Goal: Transaction & Acquisition: Obtain resource

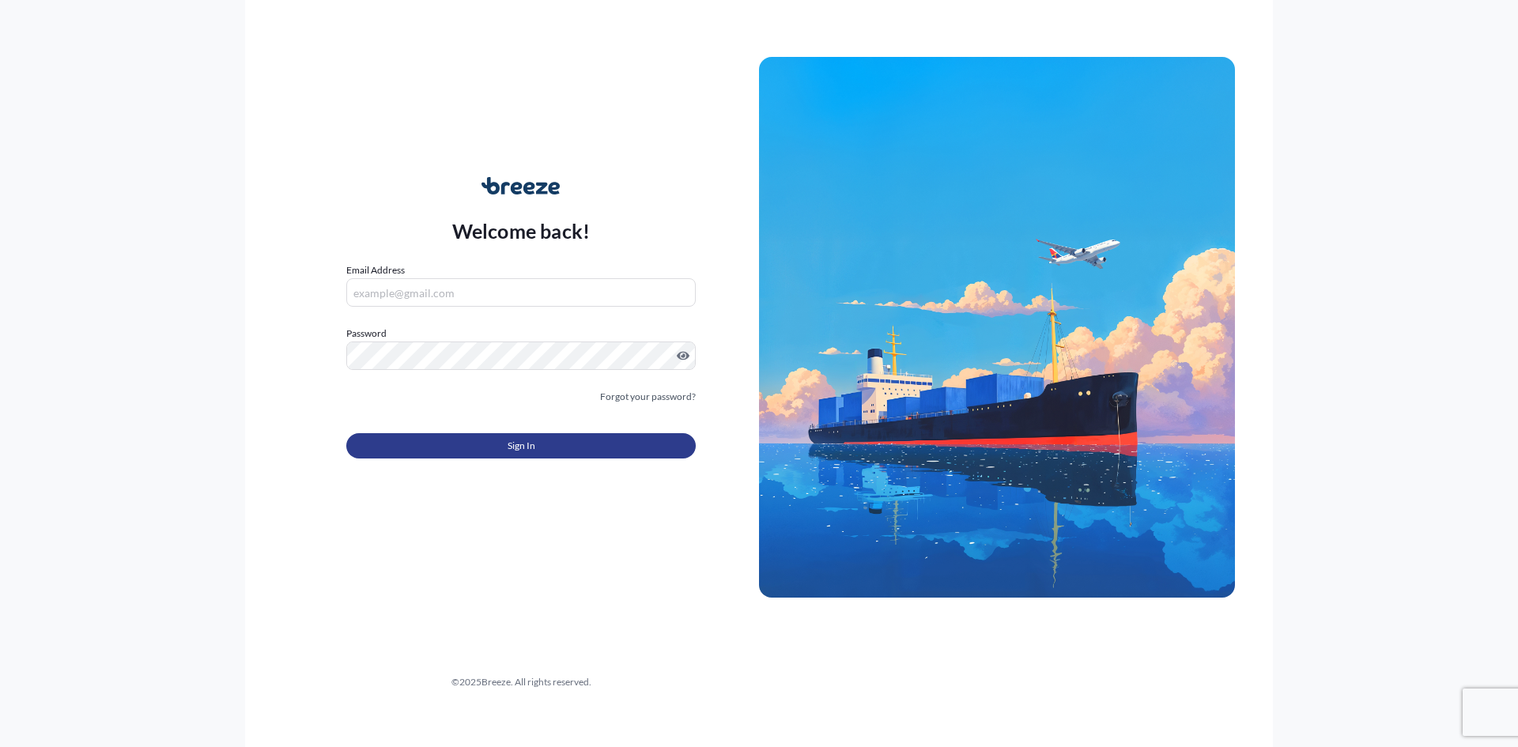
type input "[PERSON_NAME][EMAIL_ADDRESS][DOMAIN_NAME]"
click at [569, 446] on button "Sign In" at bounding box center [520, 445] width 349 height 25
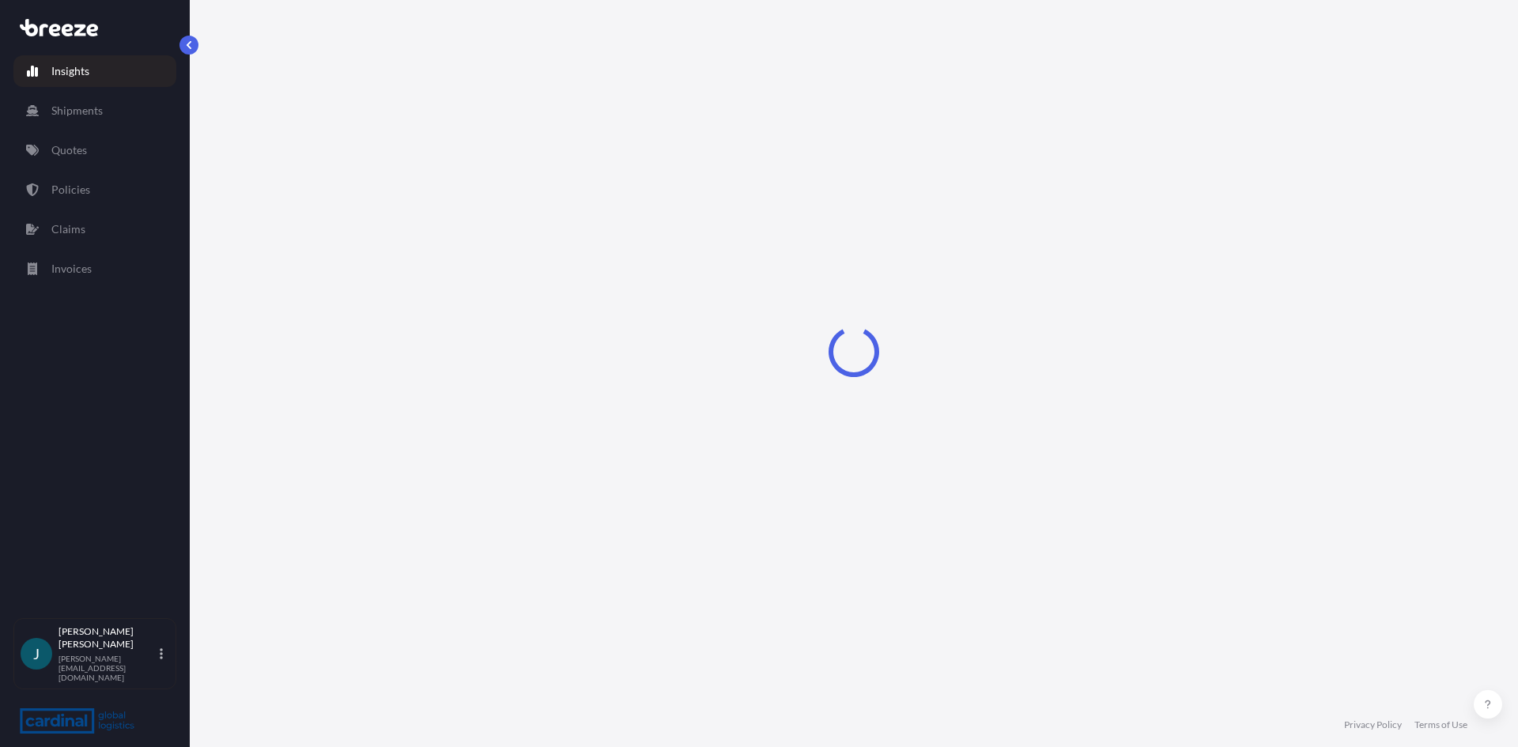
select select "2025"
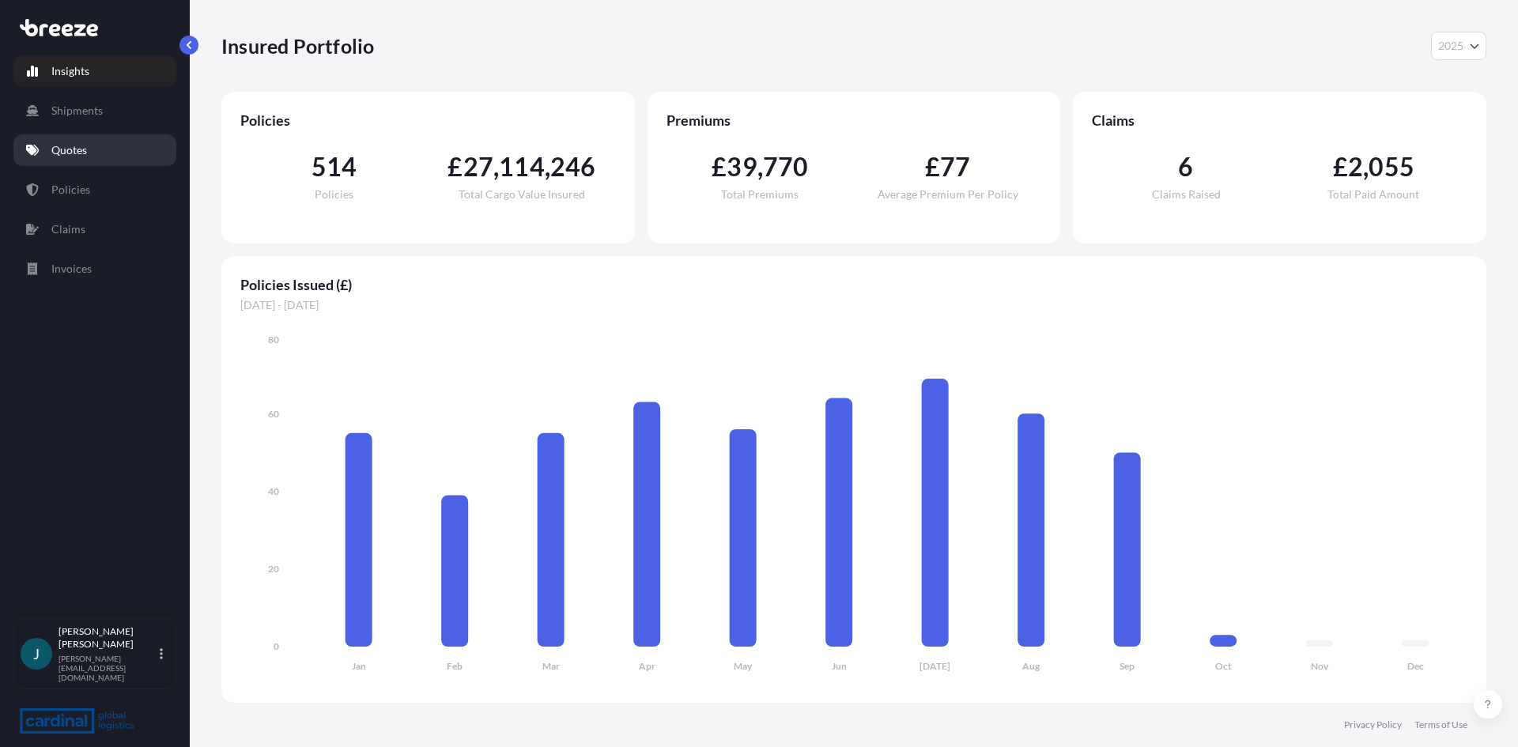
click at [42, 151] on link "Quotes" at bounding box center [94, 150] width 163 height 32
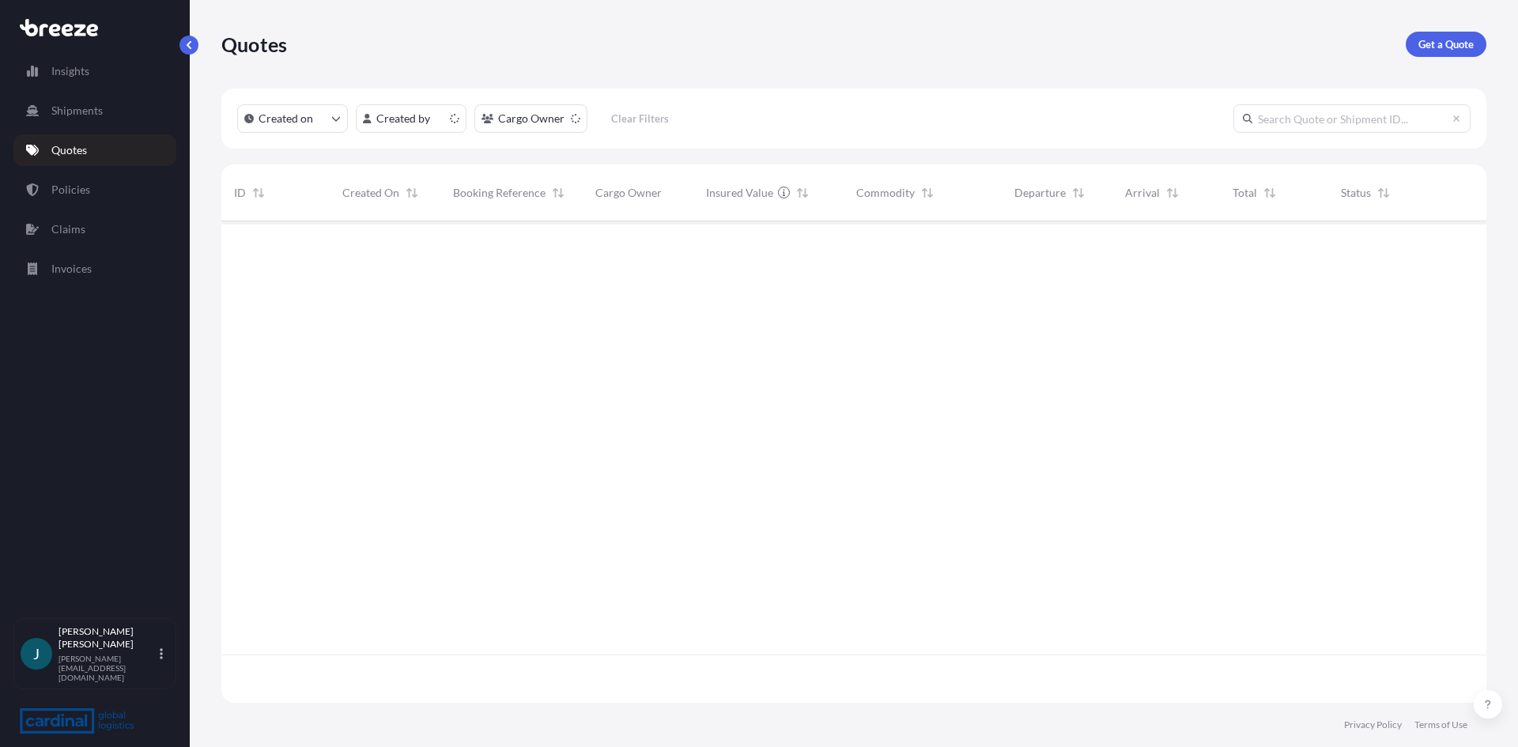
scroll to position [478, 1253]
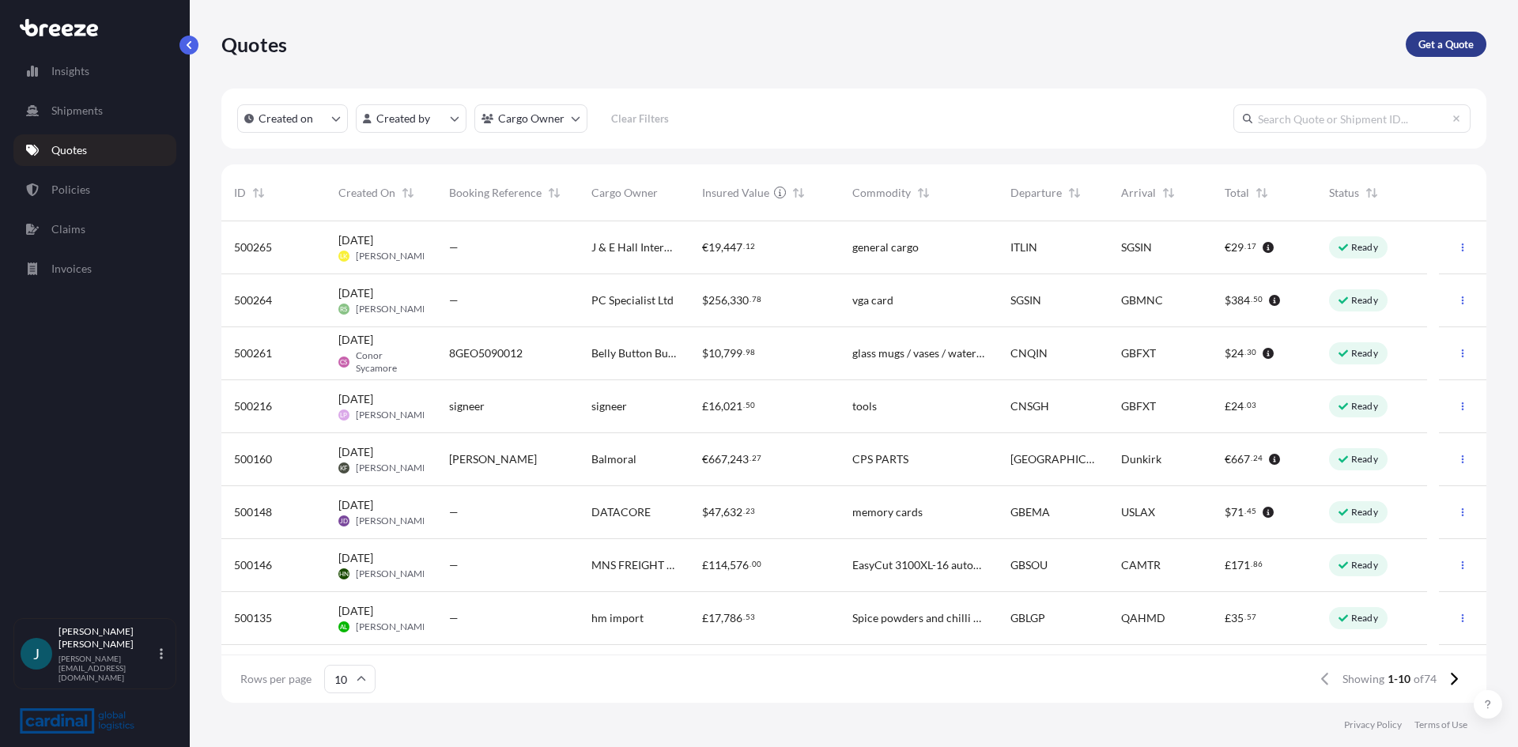
click at [1448, 37] on p "Get a Quote" at bounding box center [1445, 44] width 55 height 16
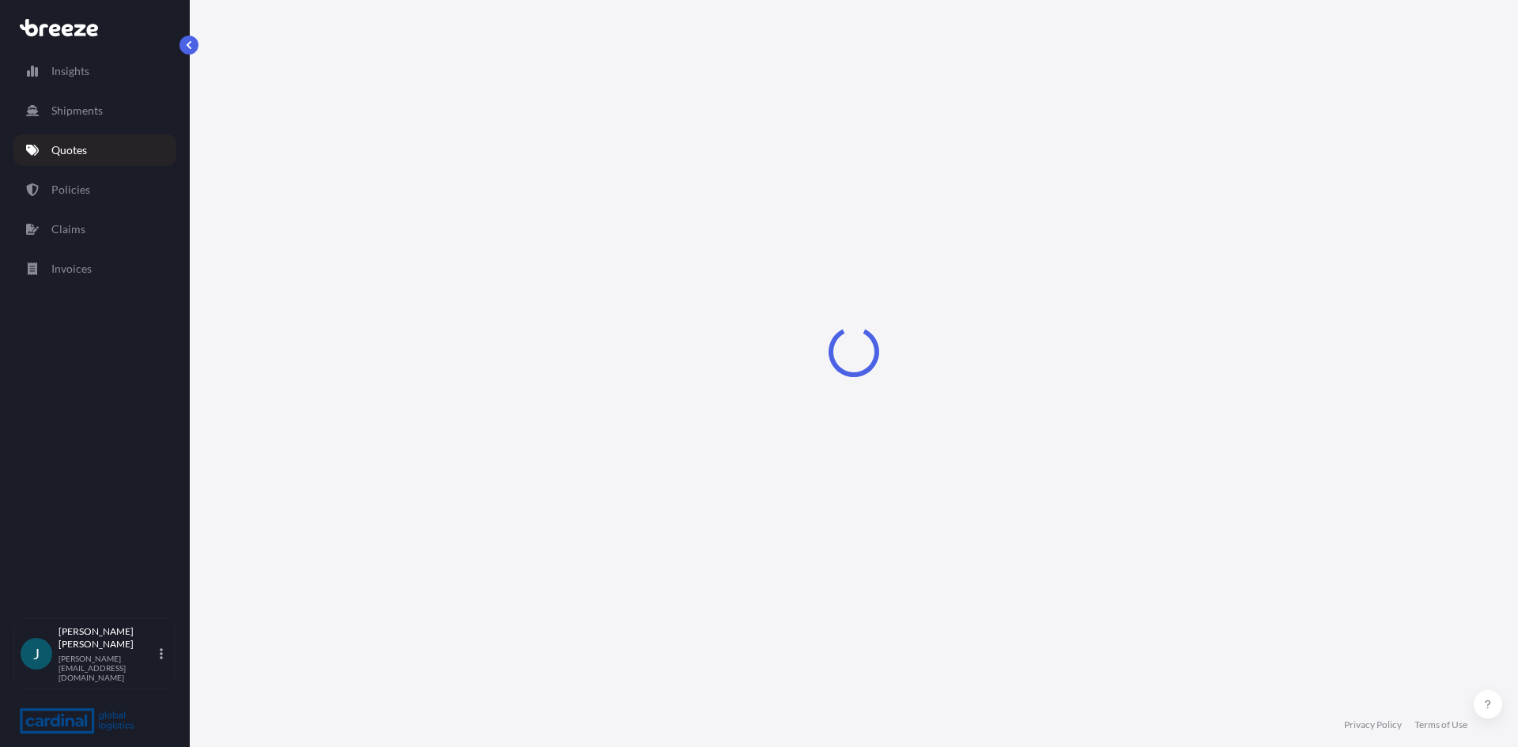
select select "Sea"
select select "1"
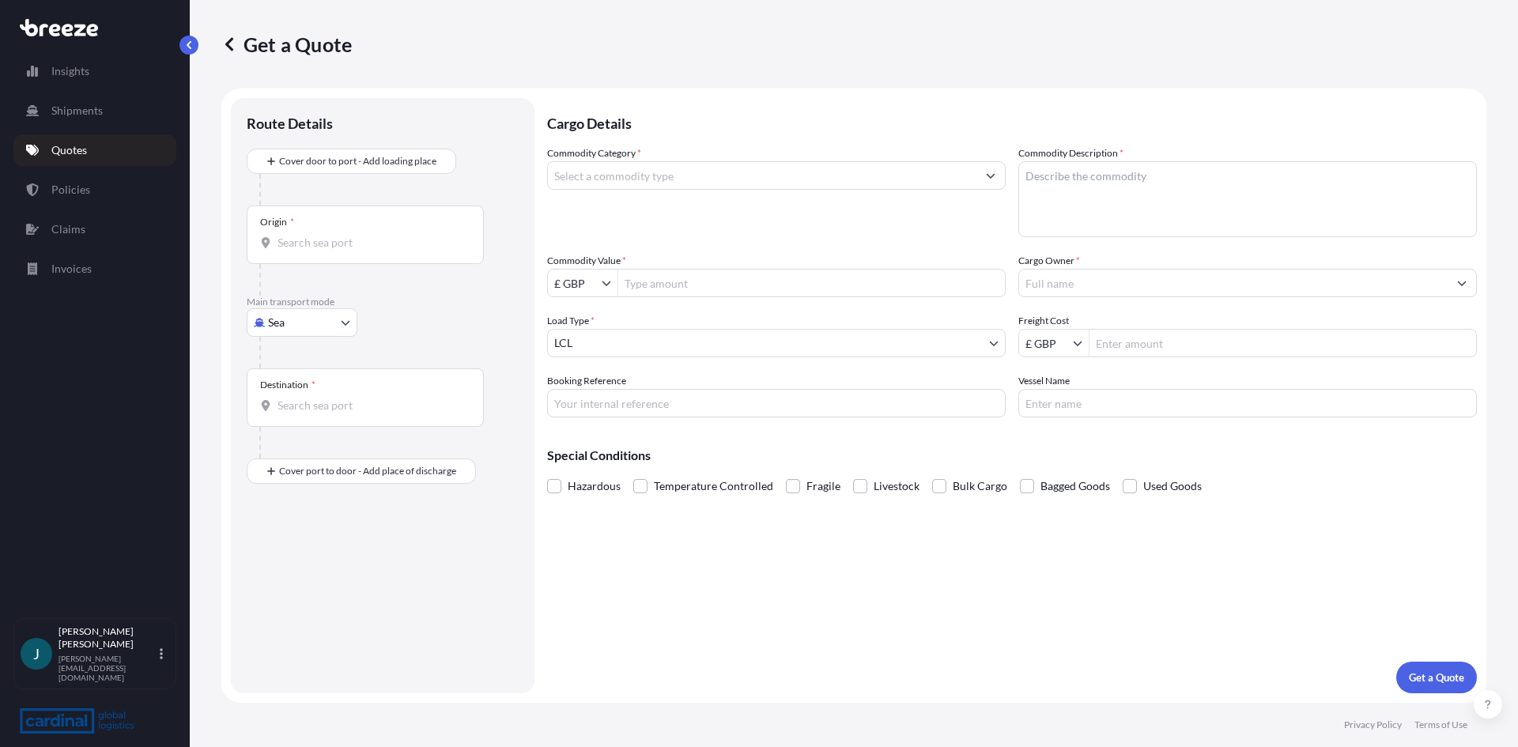
click at [405, 235] on input "Origin *" at bounding box center [370, 243] width 187 height 16
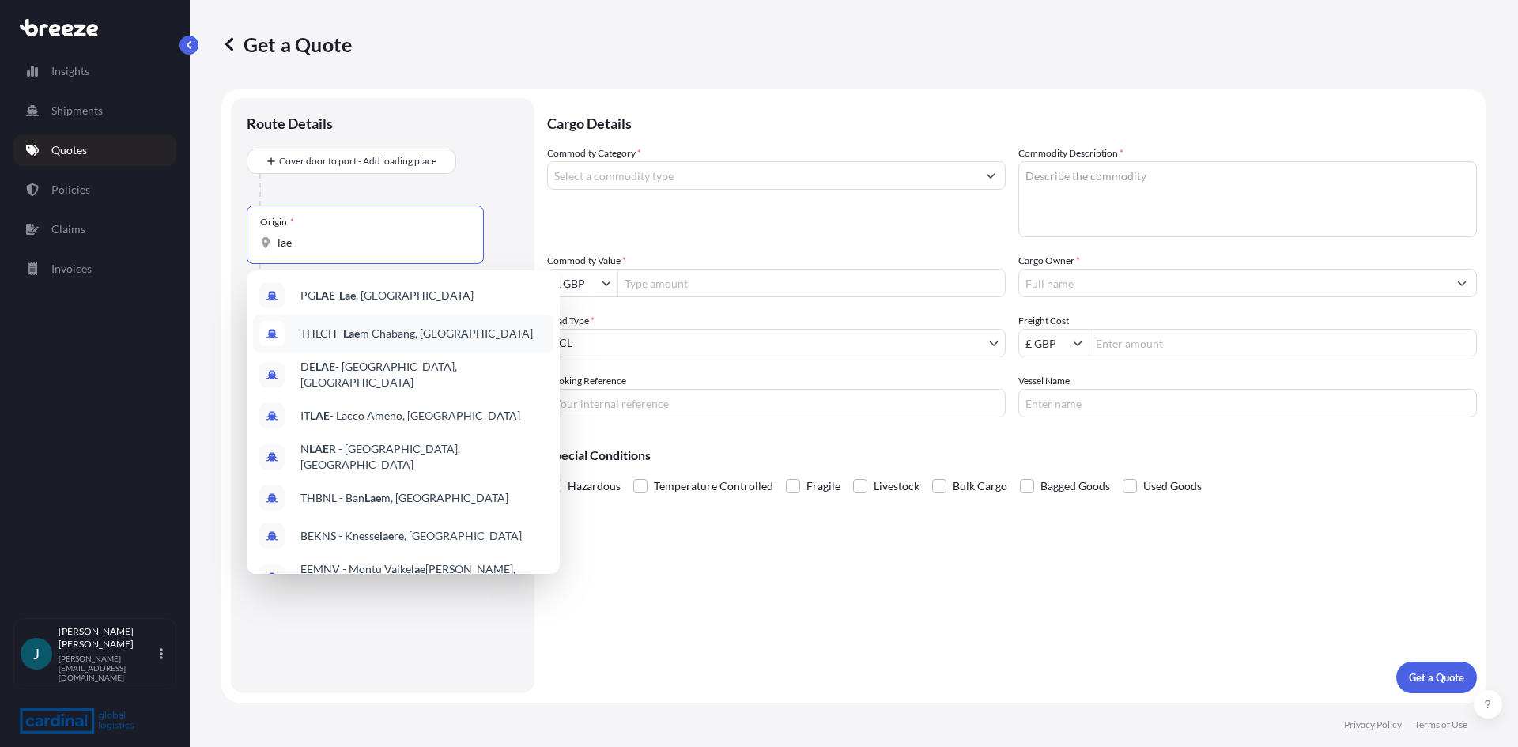
click at [434, 338] on span "THLCH - Lae m Chabang, [GEOGRAPHIC_DATA]" at bounding box center [416, 334] width 232 height 16
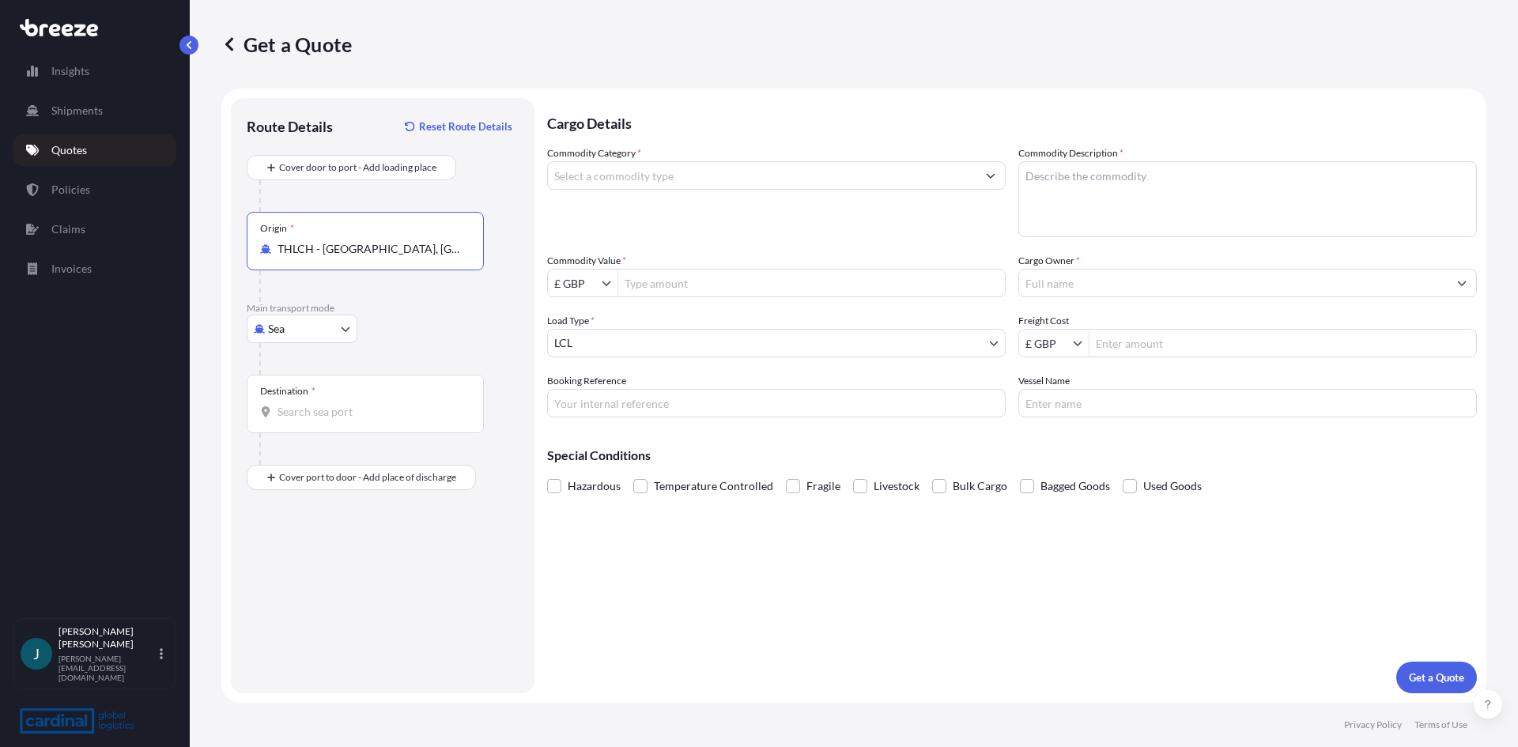
type input "THLCH - [GEOGRAPHIC_DATA], [GEOGRAPHIC_DATA]"
click at [304, 420] on div "Destination *" at bounding box center [365, 404] width 237 height 58
click at [304, 420] on input "Destination *" at bounding box center [370, 412] width 187 height 16
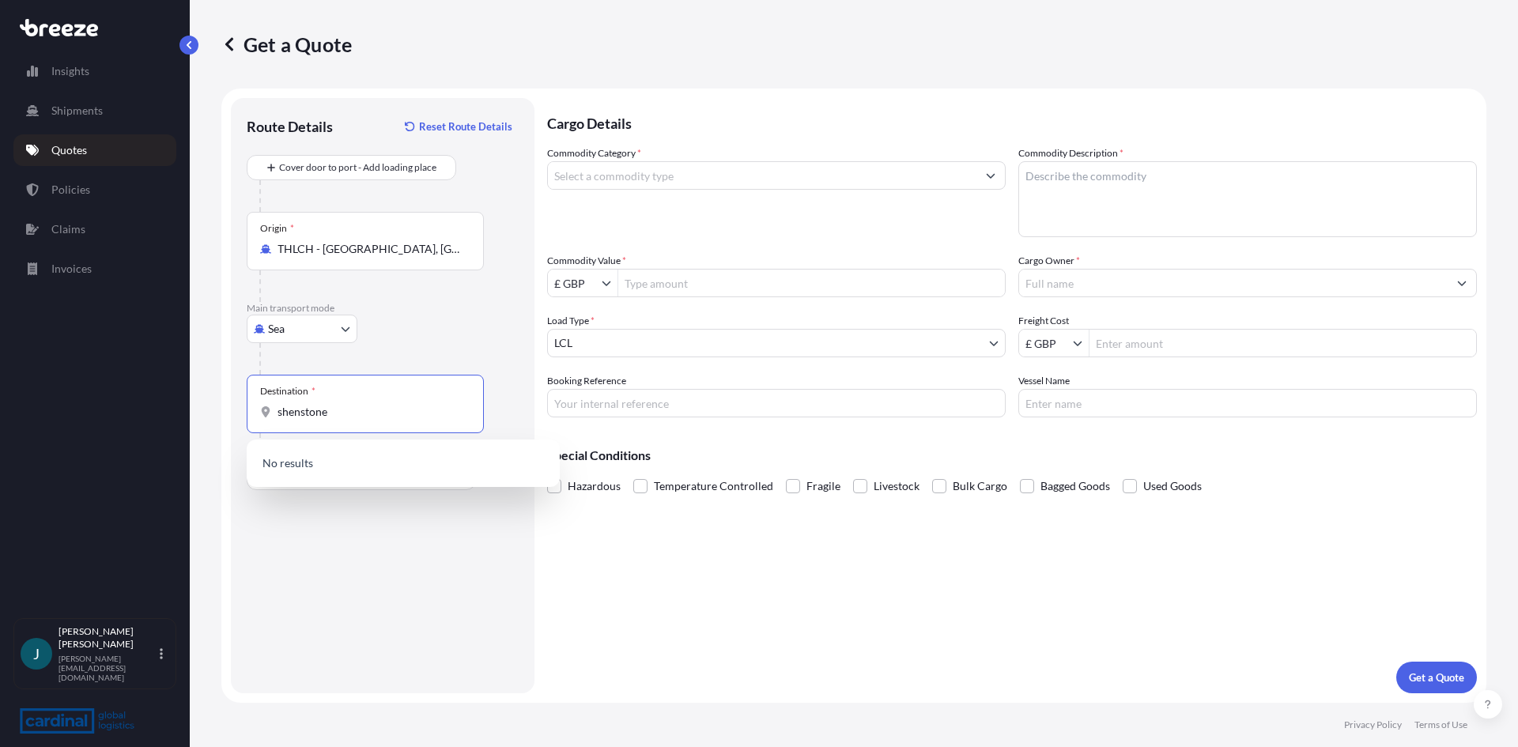
type input "shenstone"
click at [345, 326] on body "Insights Shipments Quotes Policies Claims Invoices J Jeanette Patrick-Cooper [E…" at bounding box center [759, 373] width 1518 height 747
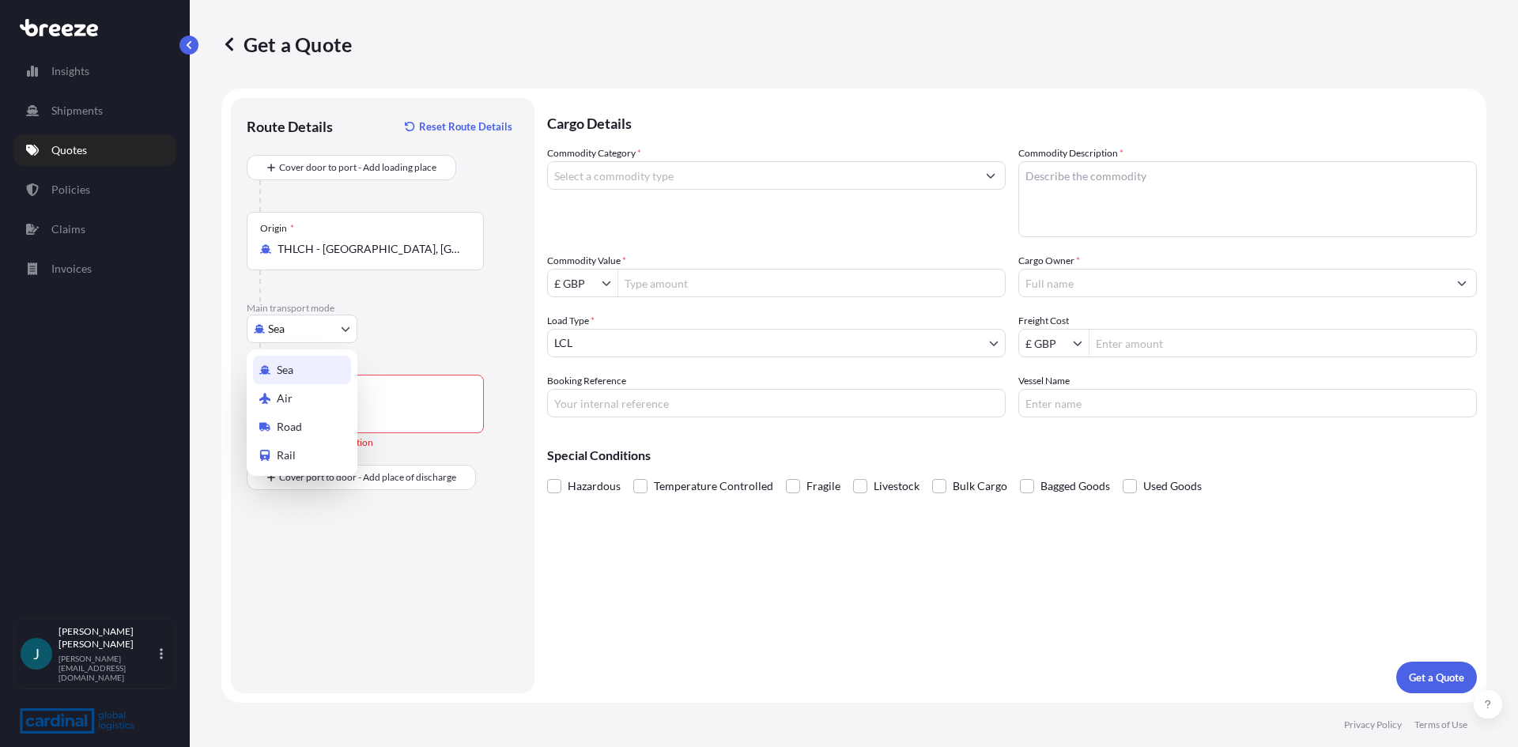
click at [319, 359] on div "Sea" at bounding box center [302, 370] width 98 height 28
click at [353, 411] on input "Destination *" at bounding box center [370, 412] width 187 height 16
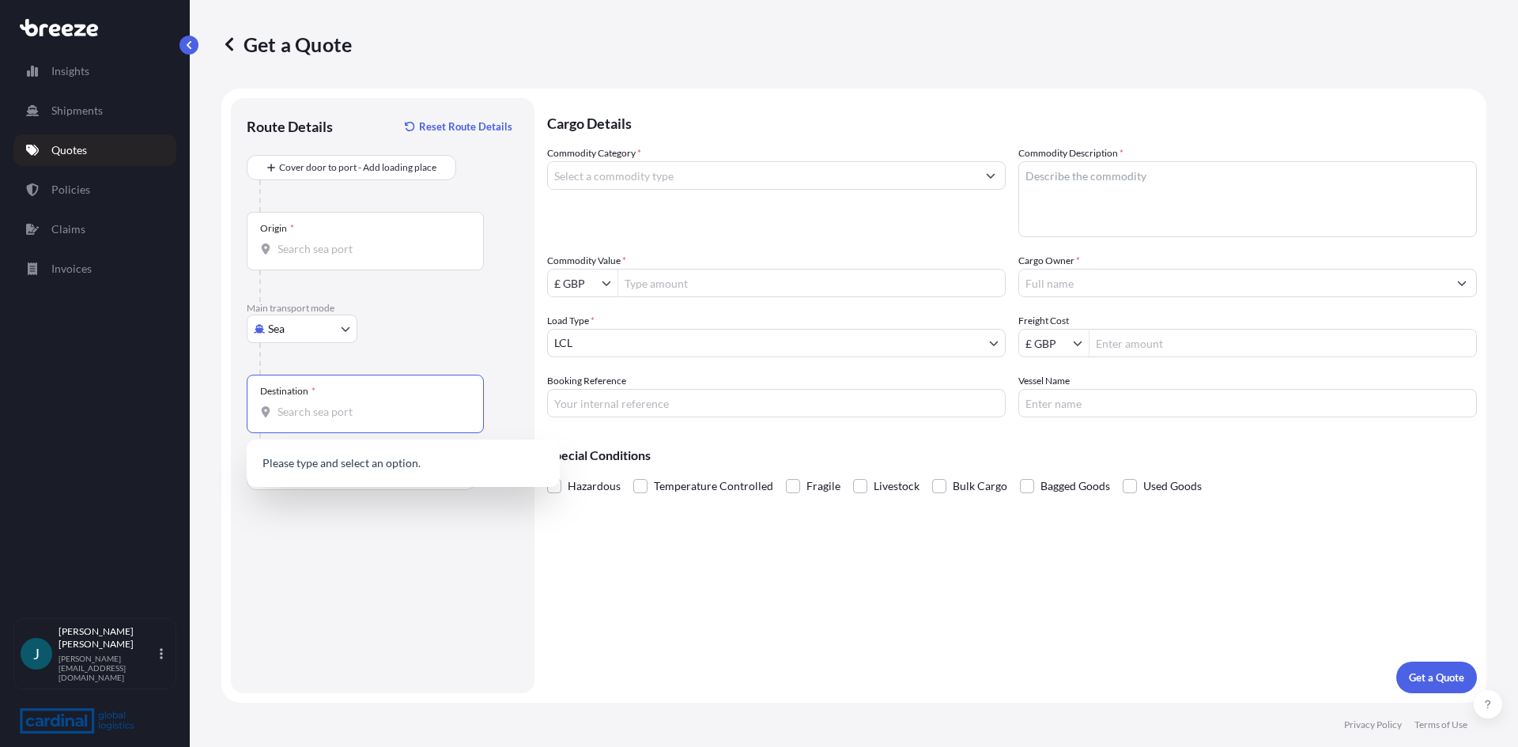
click at [353, 411] on input "Destination *" at bounding box center [370, 412] width 187 height 16
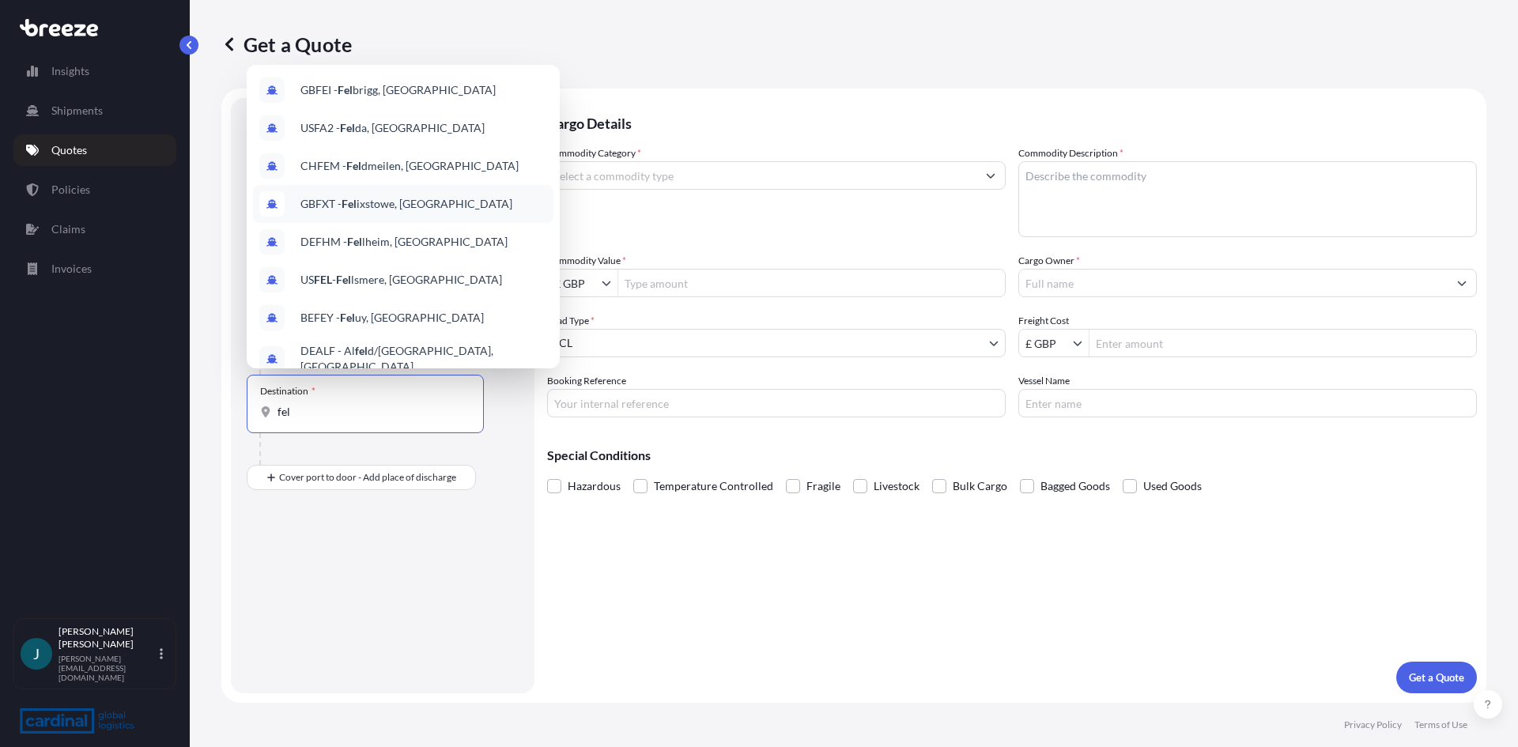
click at [383, 195] on div "GBFXT - Fel ixstowe, [GEOGRAPHIC_DATA]" at bounding box center [403, 204] width 300 height 38
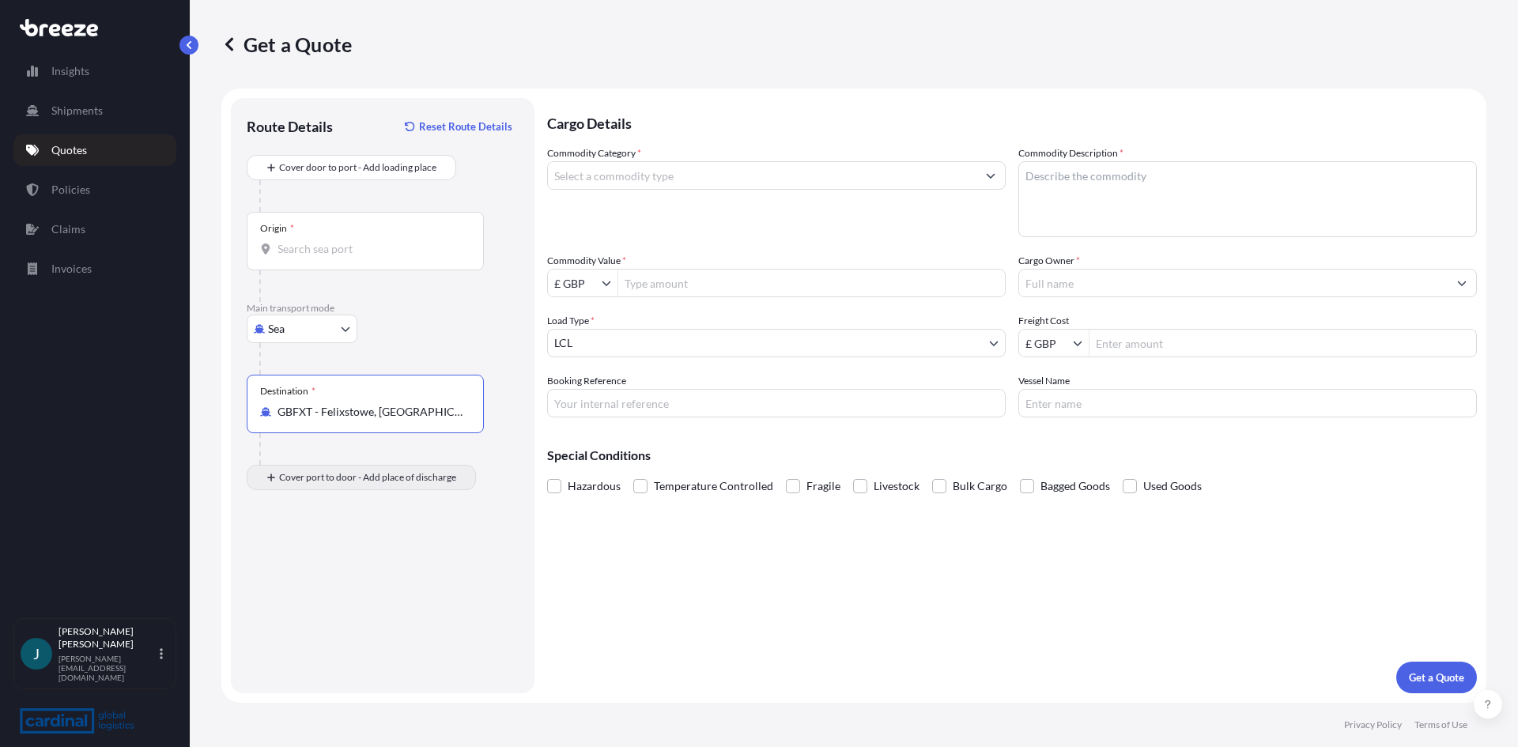
type input "GBFXT - Felixstowe, [GEOGRAPHIC_DATA]"
click at [299, 568] on input "Place of Discharge" at bounding box center [370, 562] width 187 height 16
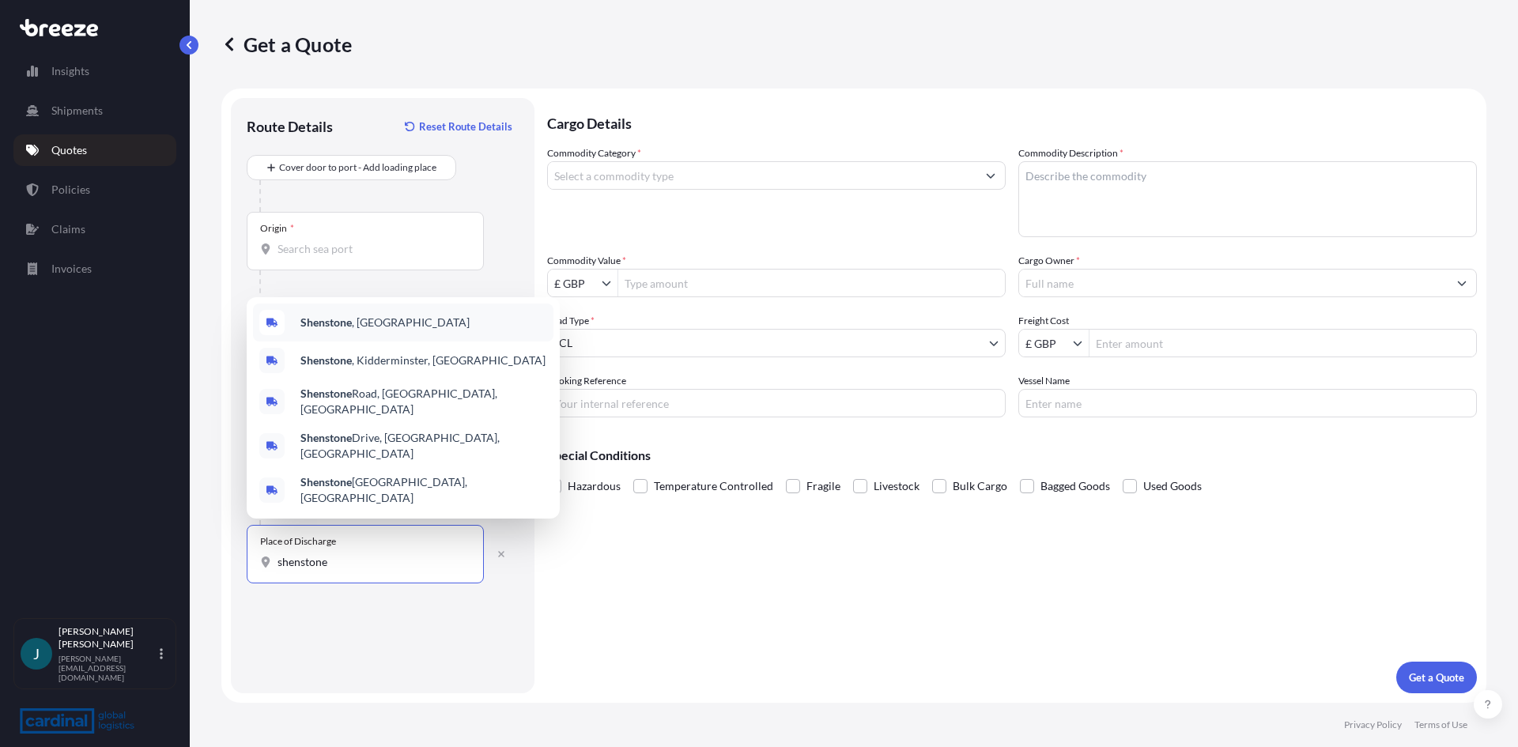
click at [303, 329] on b "Shenstone" at bounding box center [325, 321] width 51 height 13
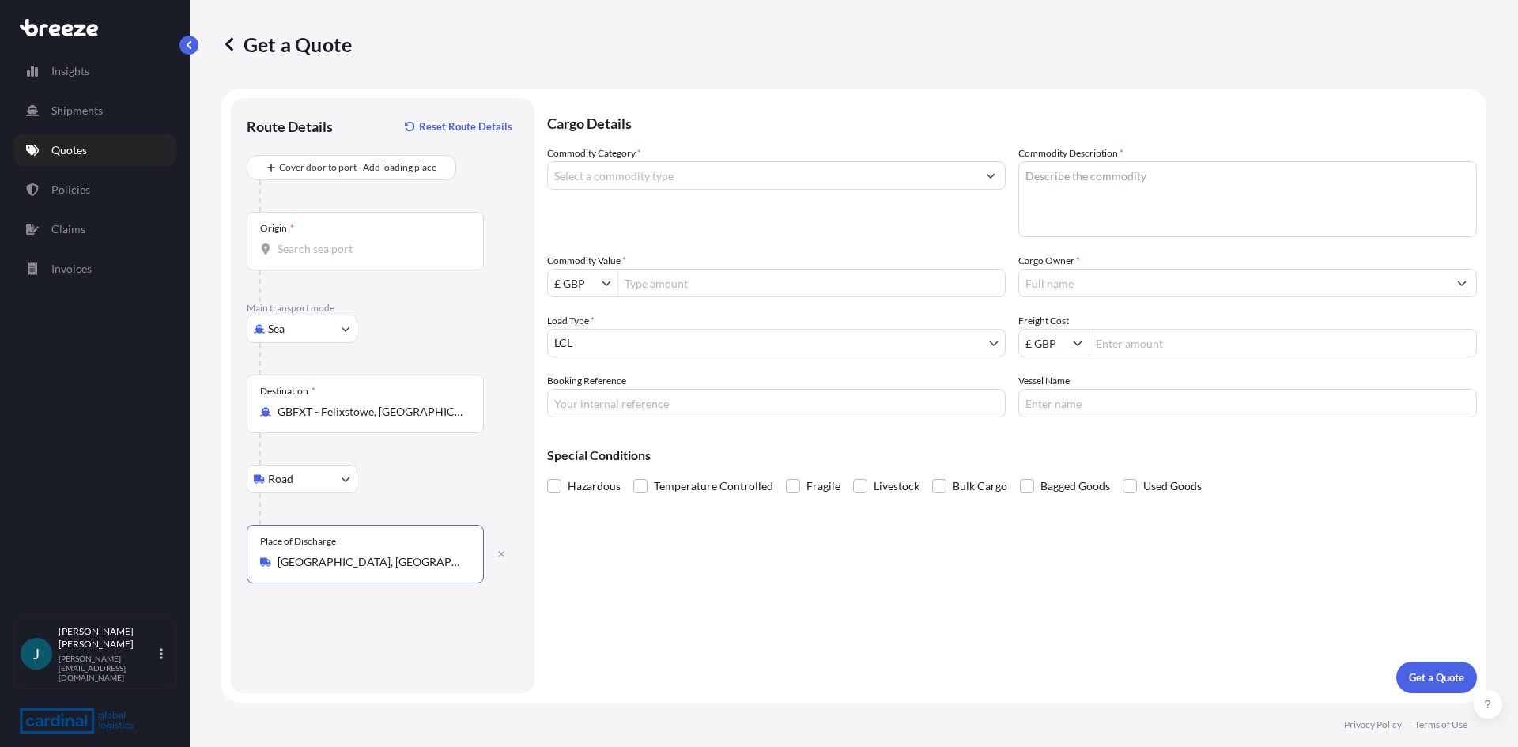
type input "[GEOGRAPHIC_DATA], [GEOGRAPHIC_DATA]"
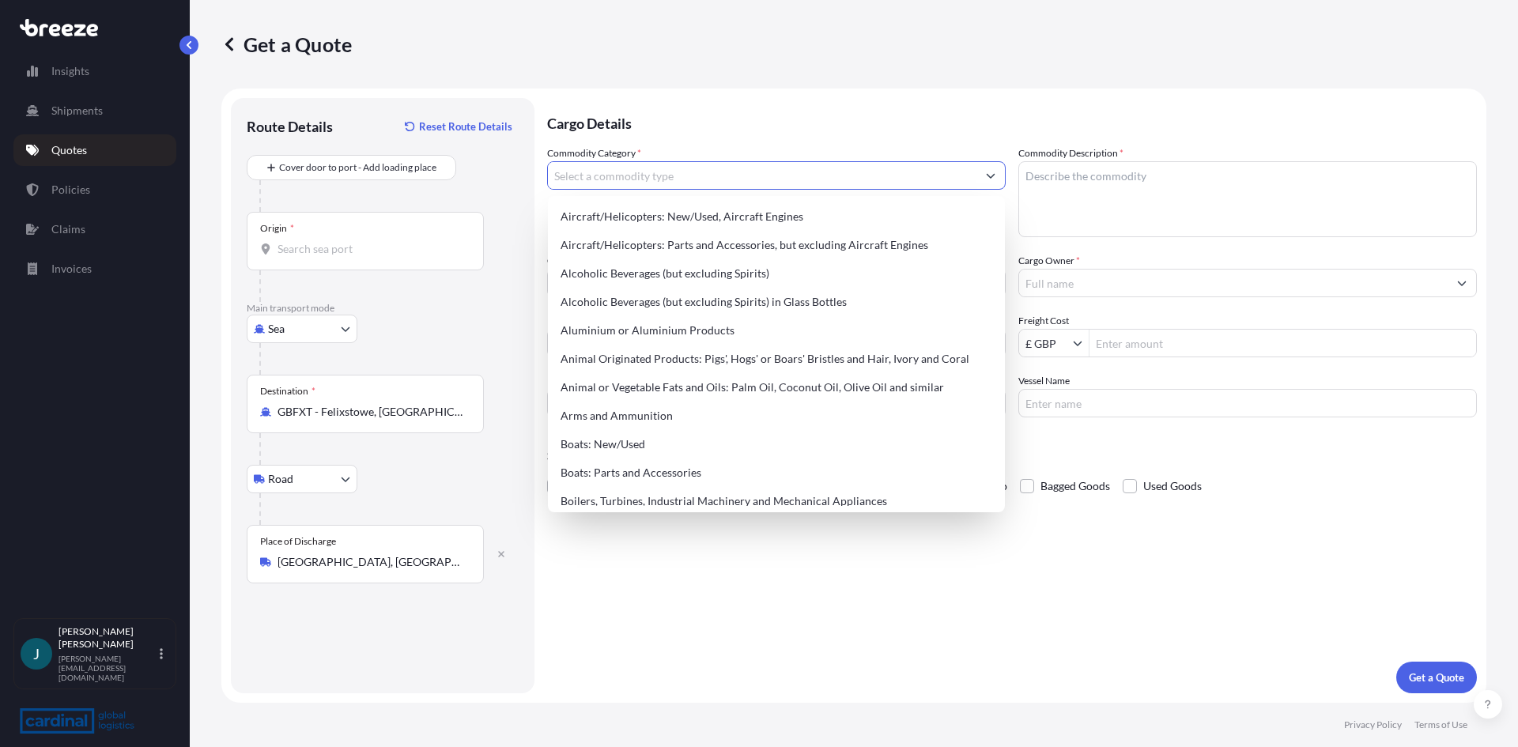
click at [990, 176] on icon "Show suggestions" at bounding box center [990, 175] width 9 height 9
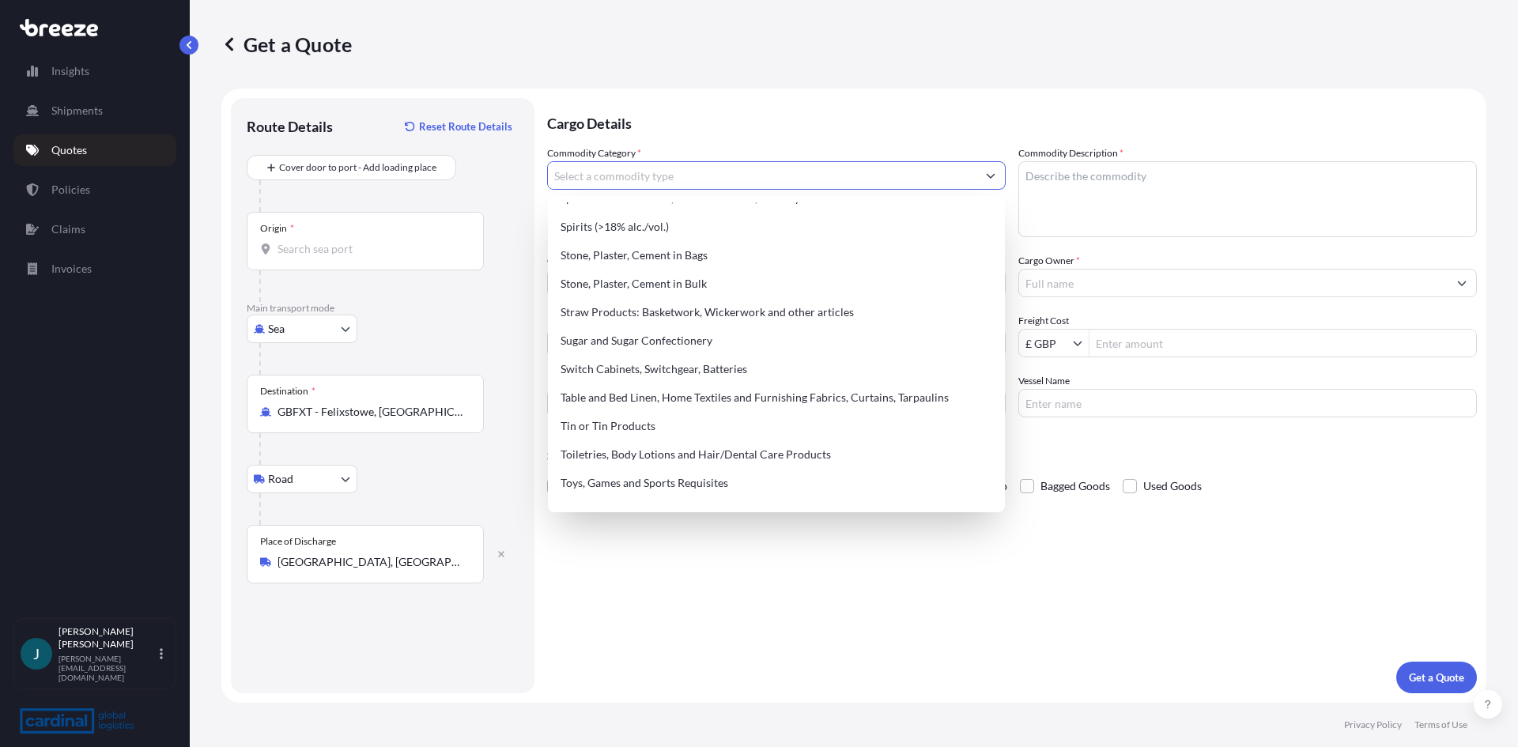
scroll to position [3320, 0]
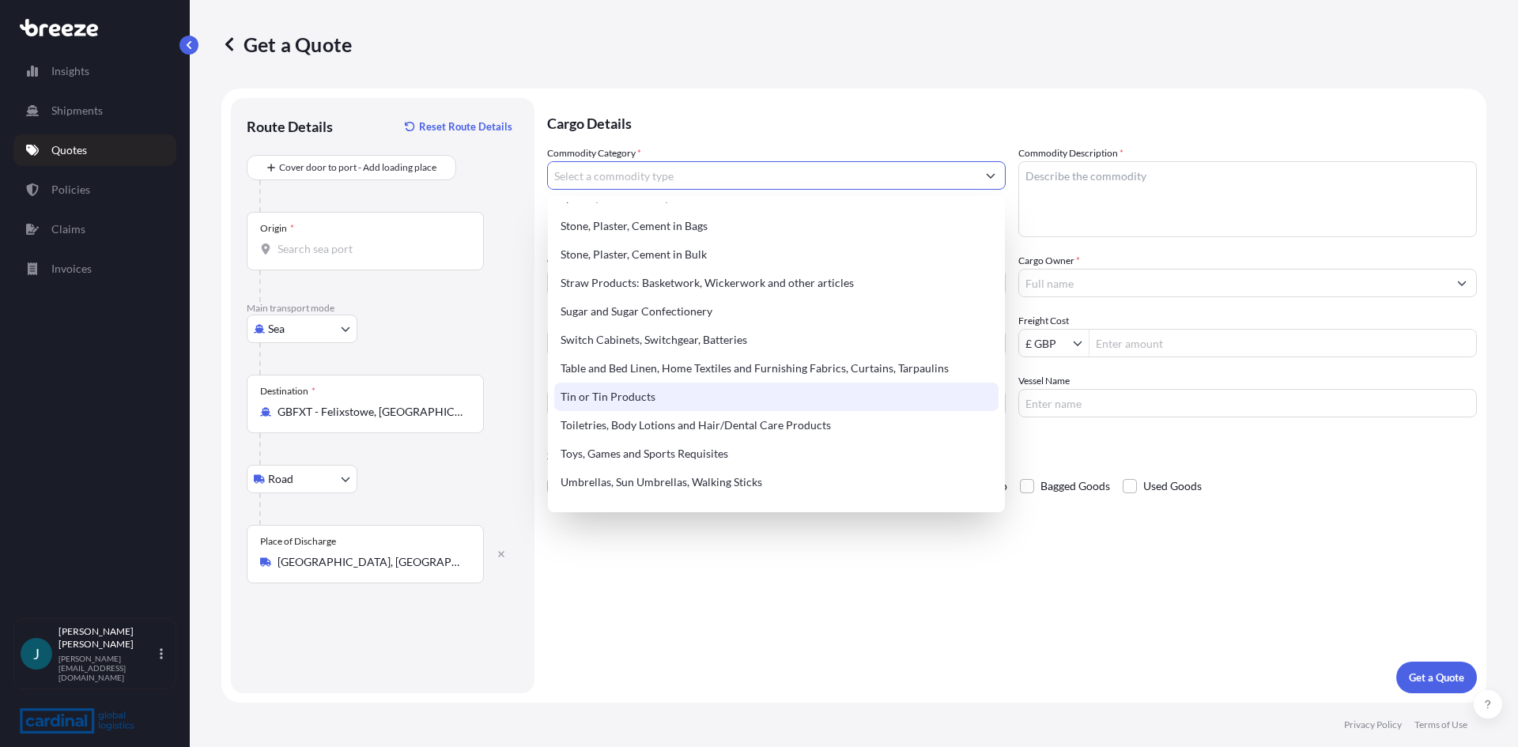
click at [658, 394] on div "Tin or Tin Products" at bounding box center [776, 397] width 444 height 28
type input "Tin or Tin Products"
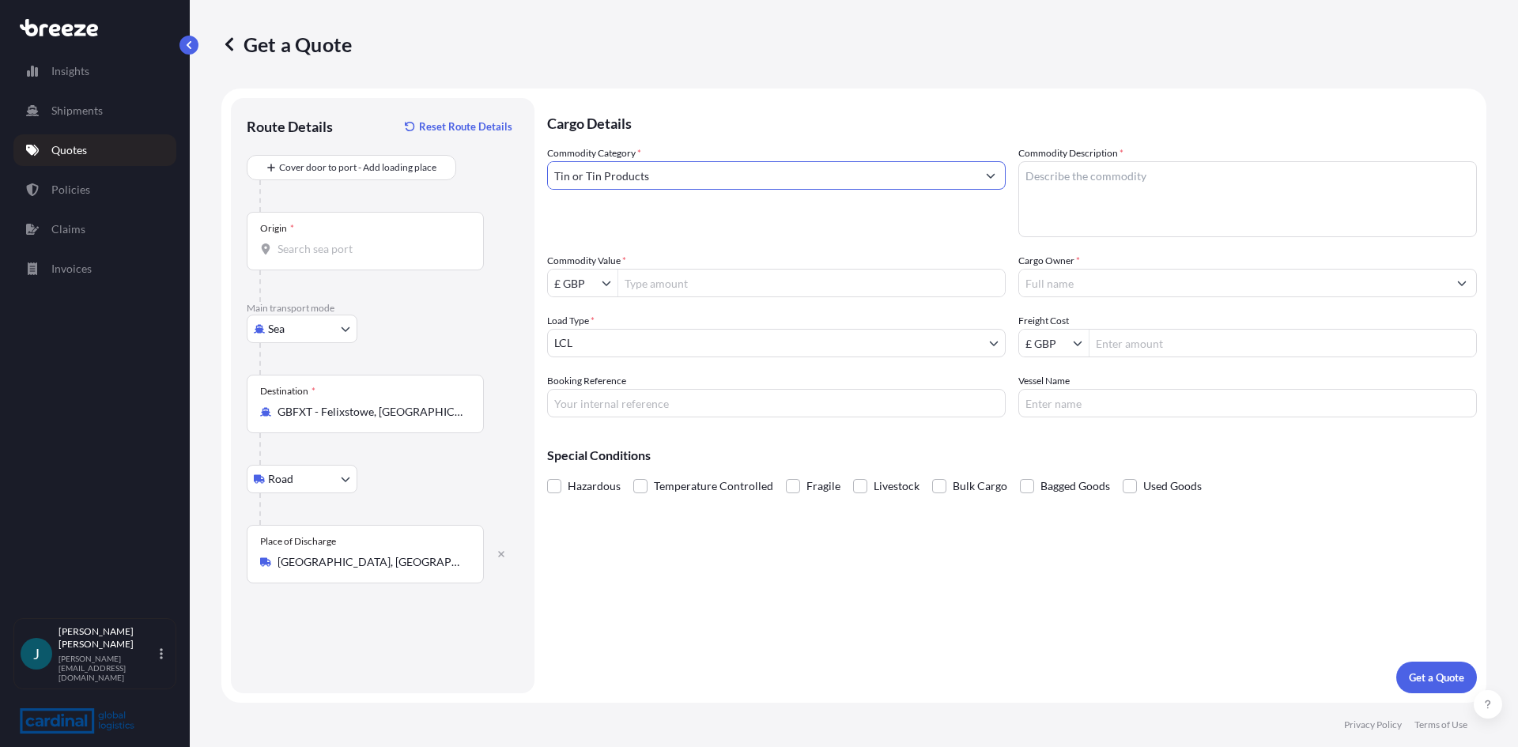
click at [605, 285] on icon "Show suggestions" at bounding box center [606, 283] width 9 height 5
click at [570, 383] on div "$ USD" at bounding box center [582, 378] width 63 height 28
type input "$ USD"
click at [755, 269] on div "$ USD" at bounding box center [776, 283] width 458 height 28
click at [749, 282] on input "Commodity Value *" at bounding box center [811, 283] width 387 height 28
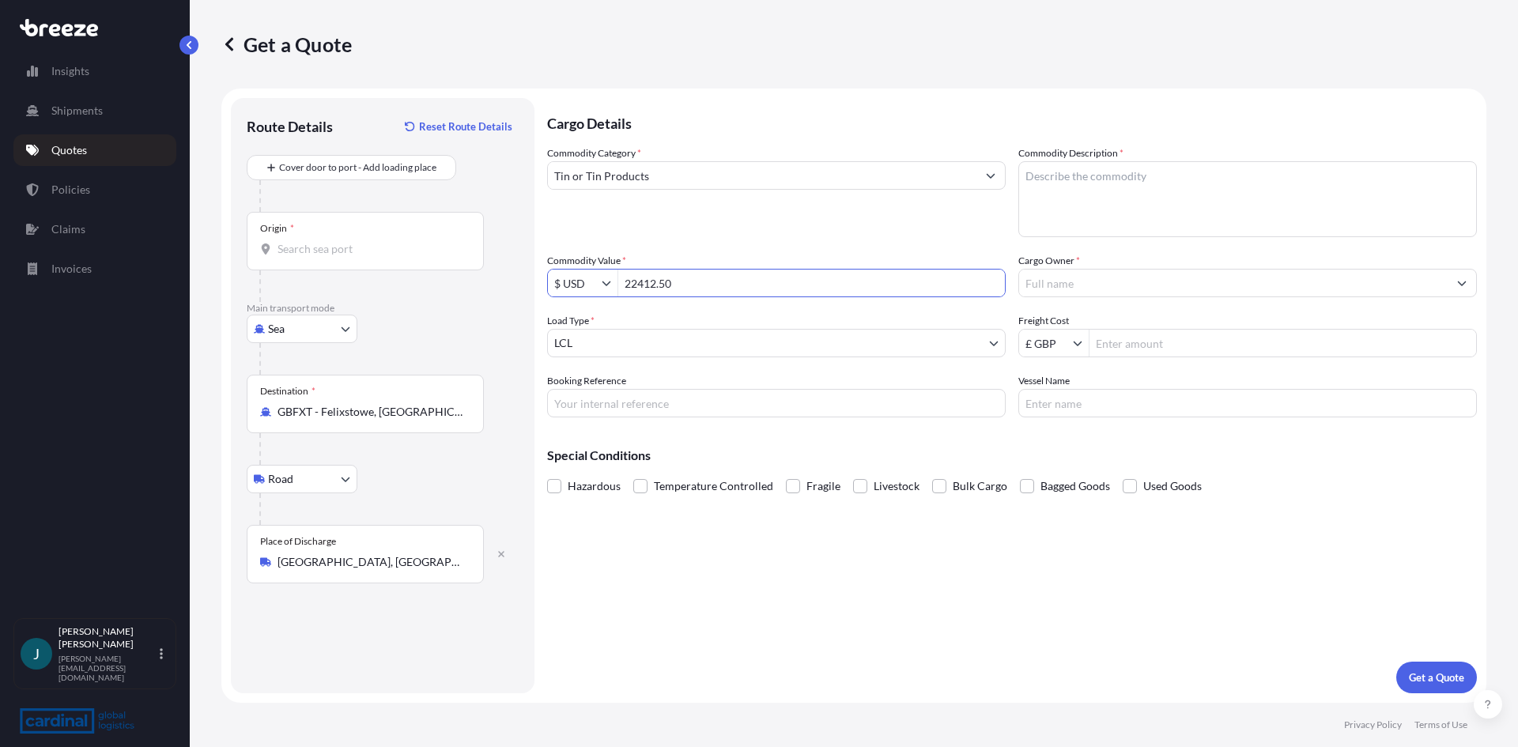
type input "22,412.5"
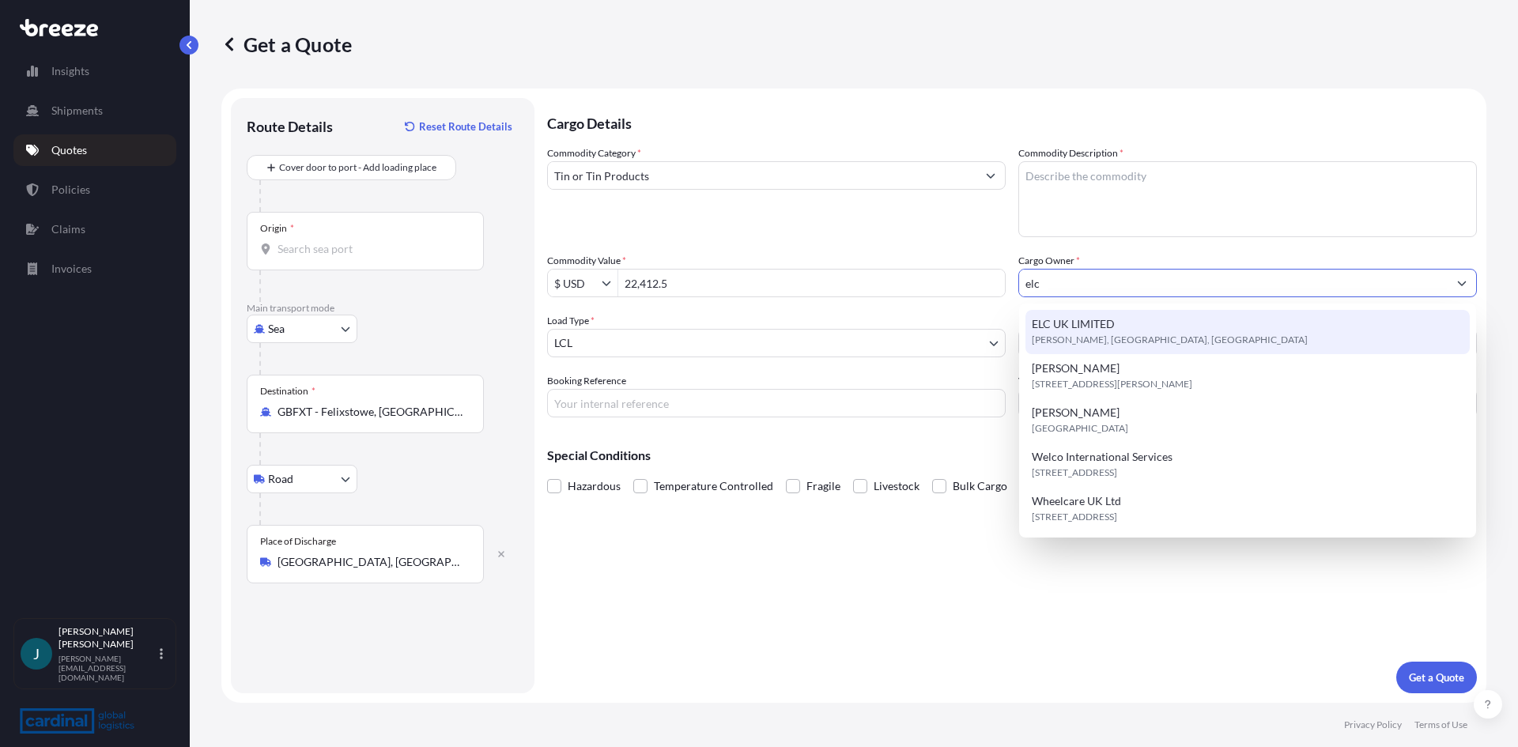
click at [1122, 326] on div "ELC UK LIMITED [PERSON_NAME][GEOGRAPHIC_DATA], [GEOGRAPHIC_DATA]" at bounding box center [1247, 332] width 444 height 44
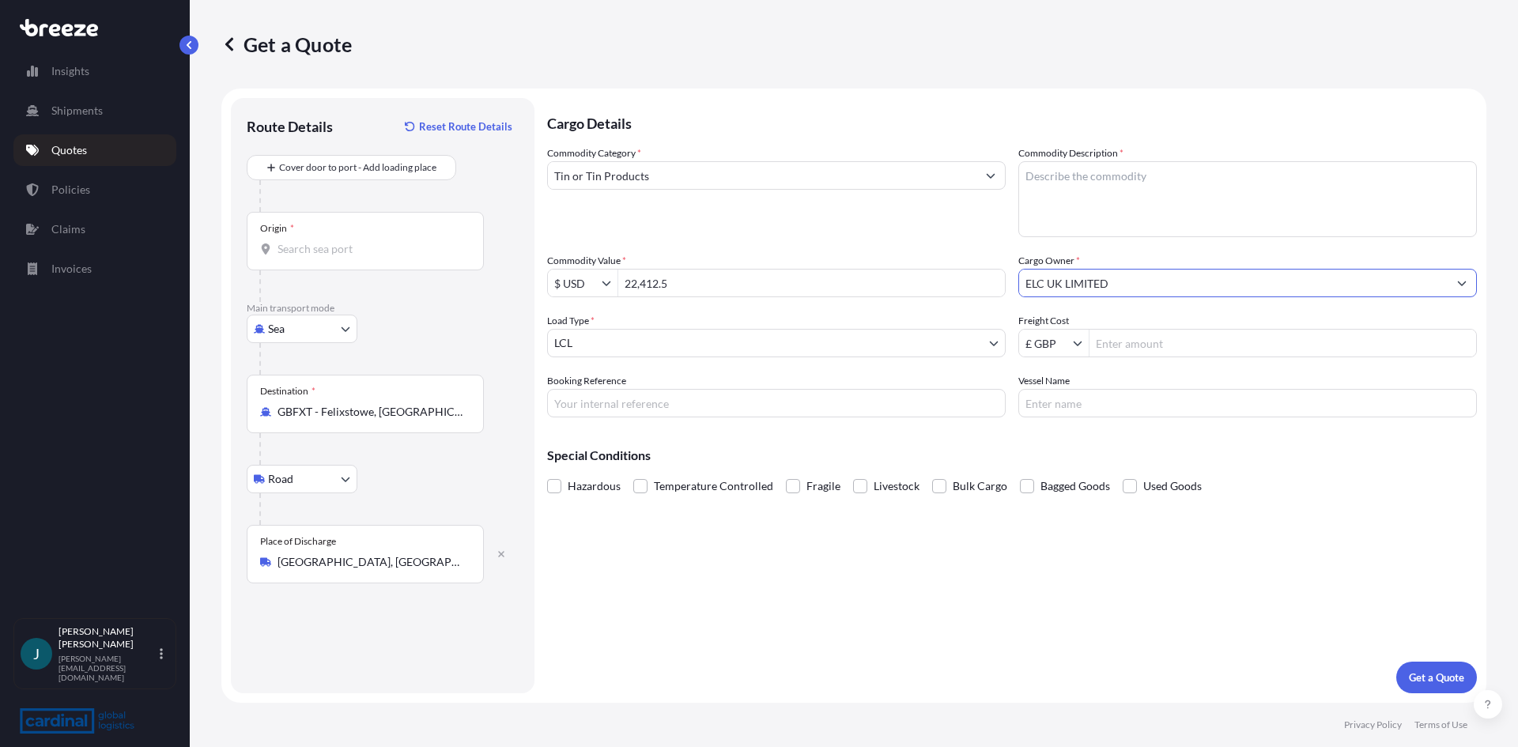
type input "ELC UK LIMITED"
click at [1102, 182] on textarea "Commodity Description *" at bounding box center [1247, 199] width 458 height 76
click at [1133, 185] on textarea "Tinned" at bounding box center [1247, 199] width 458 height 76
type textarea "Tinned Pineapple Pieces"
click at [683, 345] on body "Insights Shipments Quotes Policies Claims Invoices J Jeanette Patrick-Cooper [E…" at bounding box center [759, 373] width 1518 height 747
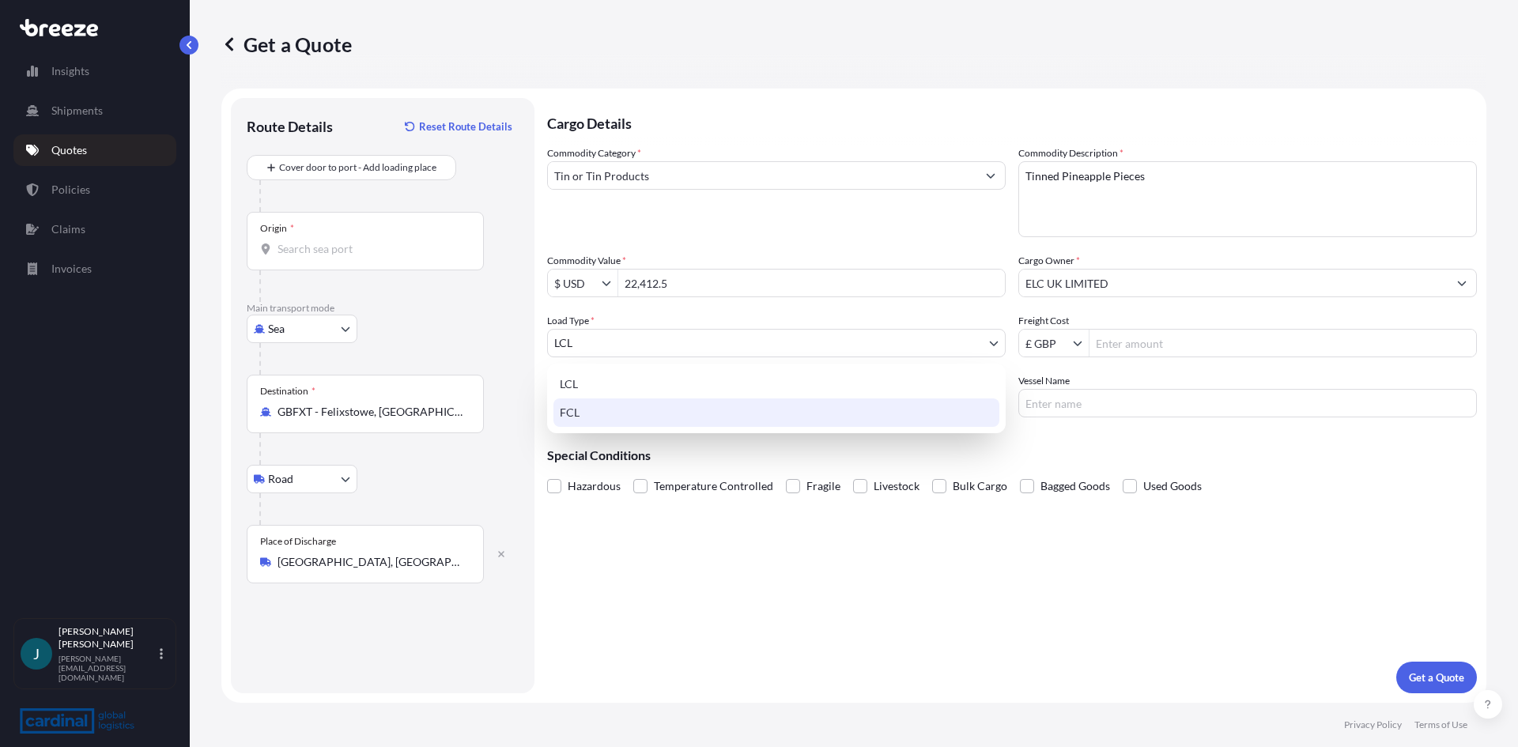
click at [651, 415] on div "FCL" at bounding box center [776, 412] width 446 height 28
select select "2"
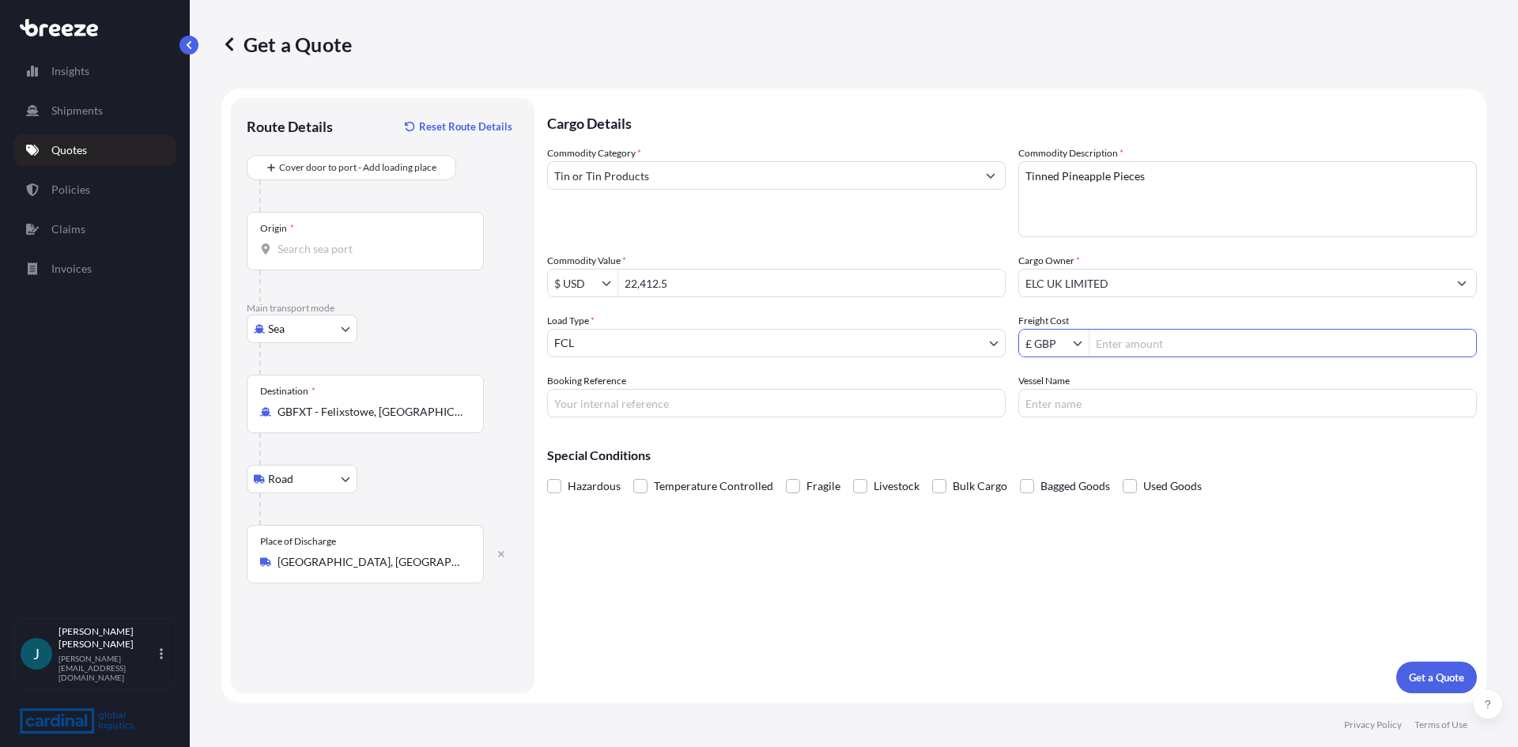
click at [1178, 345] on input "Freight Cost" at bounding box center [1282, 343] width 387 height 28
click at [1240, 345] on input "Freight Cost" at bounding box center [1282, 343] width 387 height 28
type input "2,259.57"
click at [707, 413] on input "Booking Reference" at bounding box center [776, 403] width 458 height 28
type input "2GIO5090037"
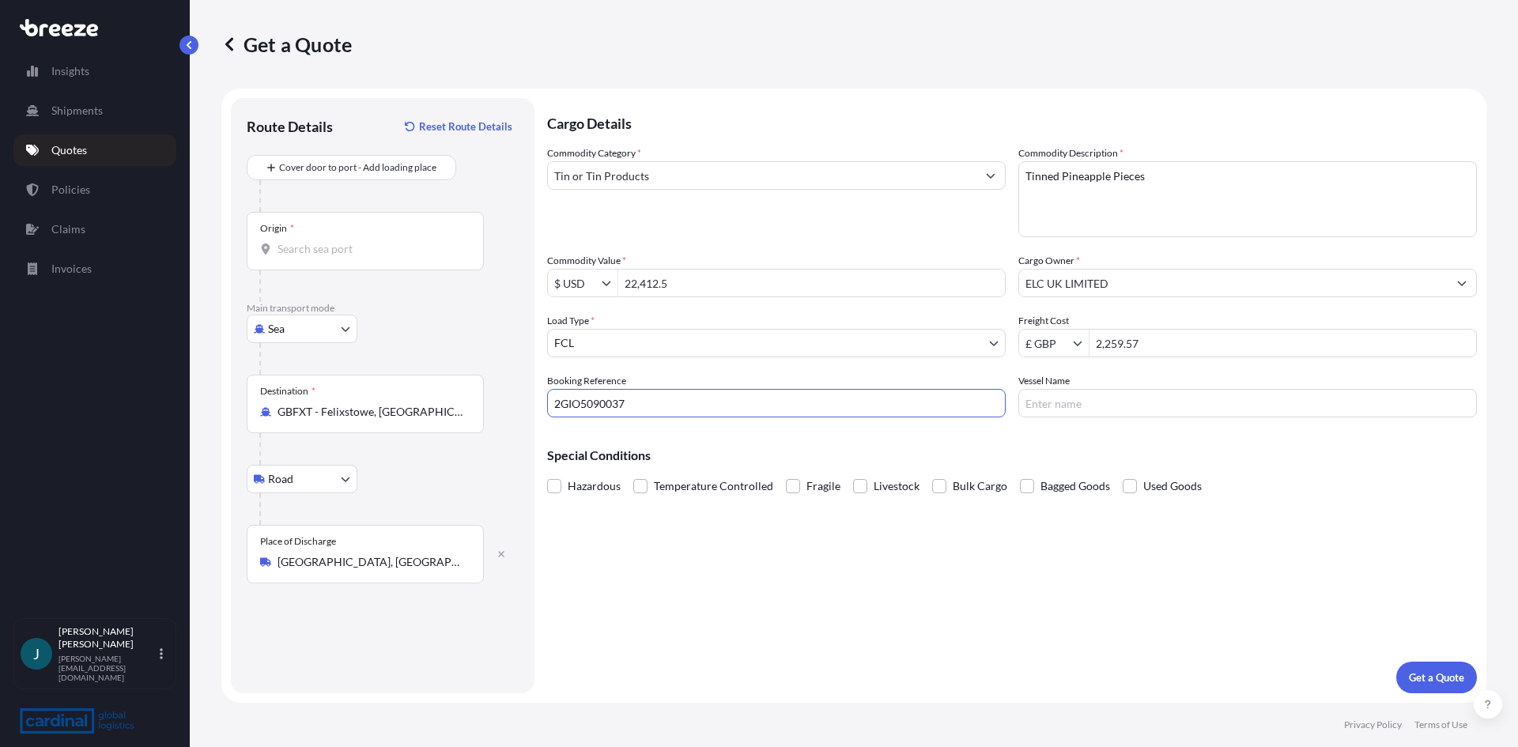
click at [1057, 404] on input "Vessel Name" at bounding box center [1247, 403] width 458 height 28
type input "MSC ORION"
click at [1432, 676] on p "Get a Quote" at bounding box center [1436, 677] width 55 height 16
click at [400, 252] on input "Origin * Please select an origin" at bounding box center [370, 249] width 187 height 16
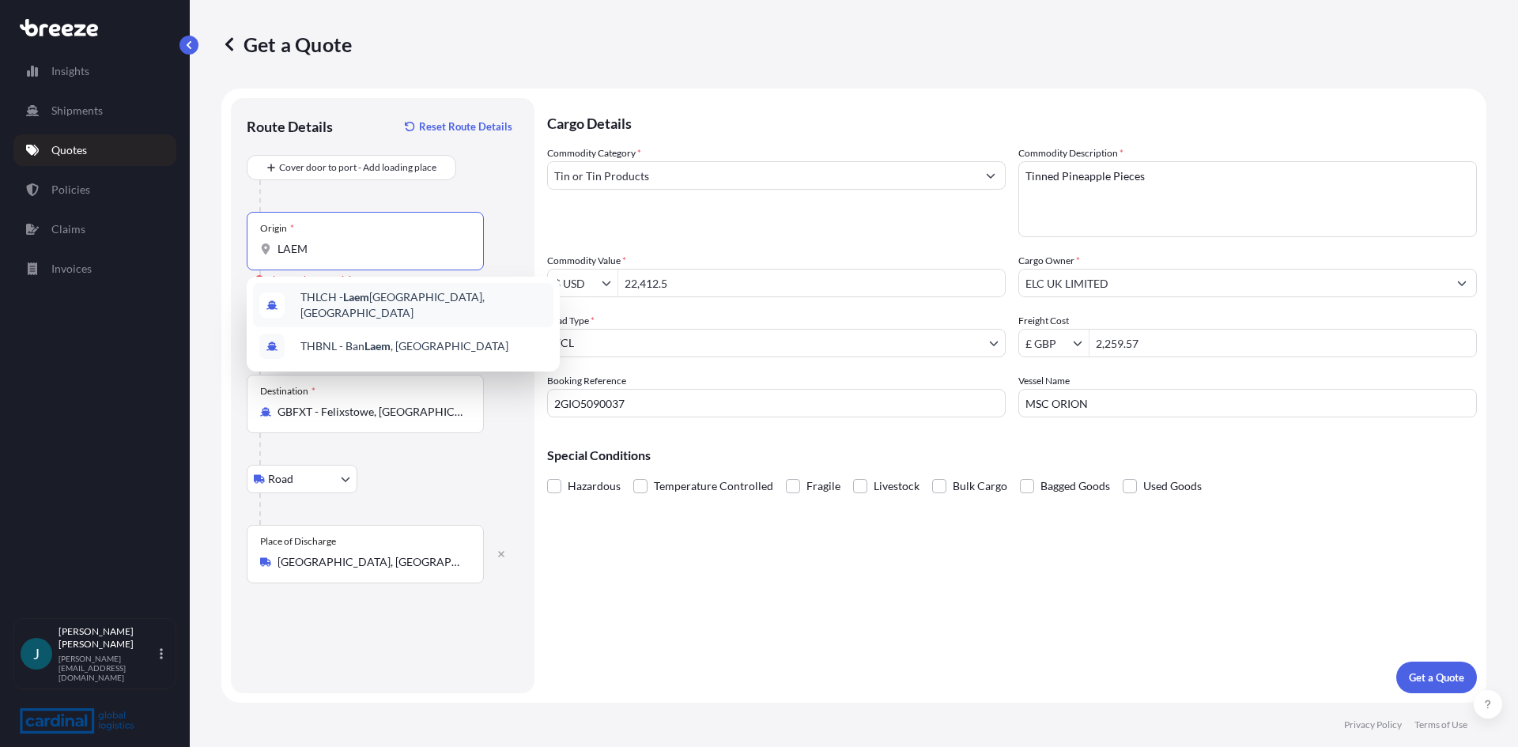
click at [435, 304] on span "THLCH - [GEOGRAPHIC_DATA], [GEOGRAPHIC_DATA]" at bounding box center [423, 305] width 247 height 32
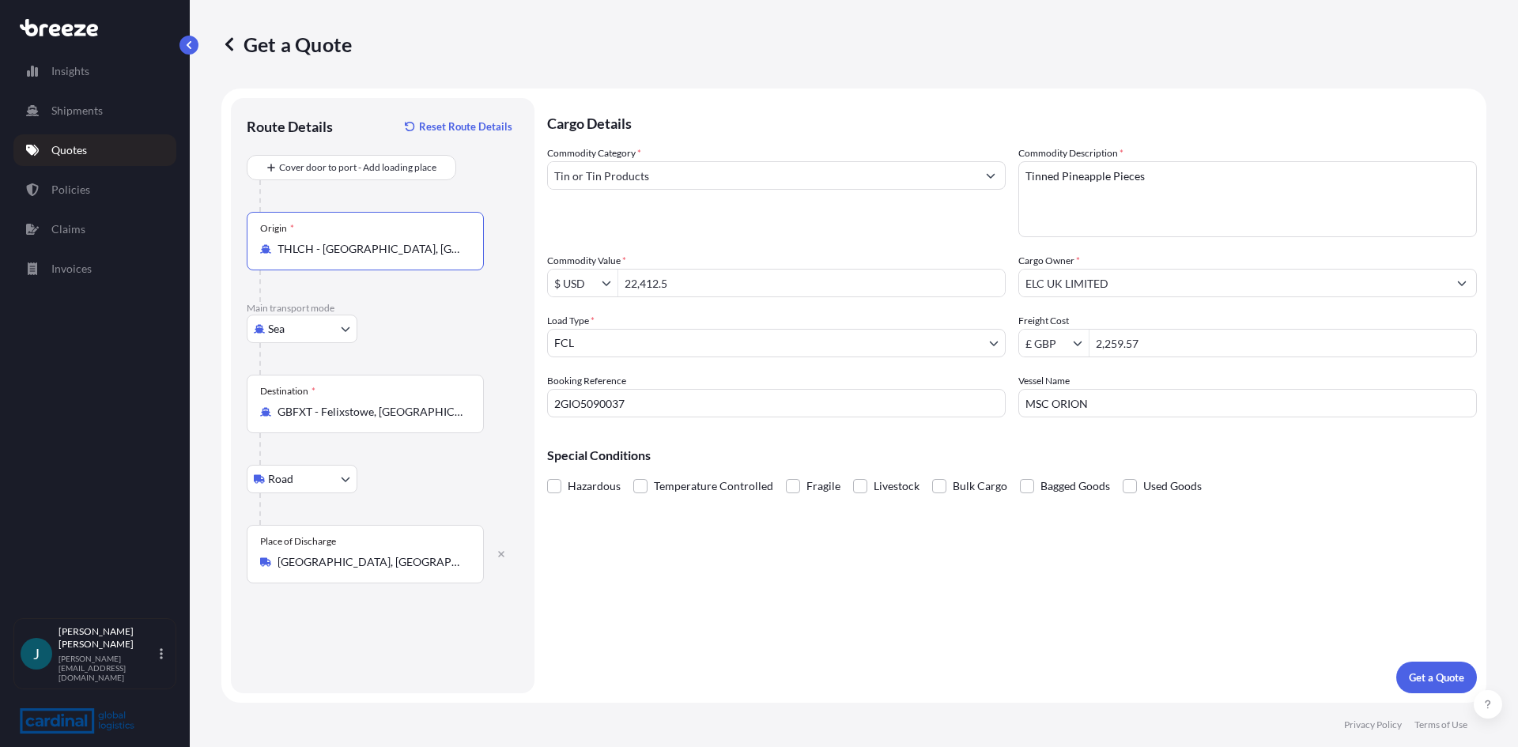
type input "THLCH - [GEOGRAPHIC_DATA], [GEOGRAPHIC_DATA]"
click at [1428, 672] on p "Get a Quote" at bounding box center [1436, 677] width 55 height 16
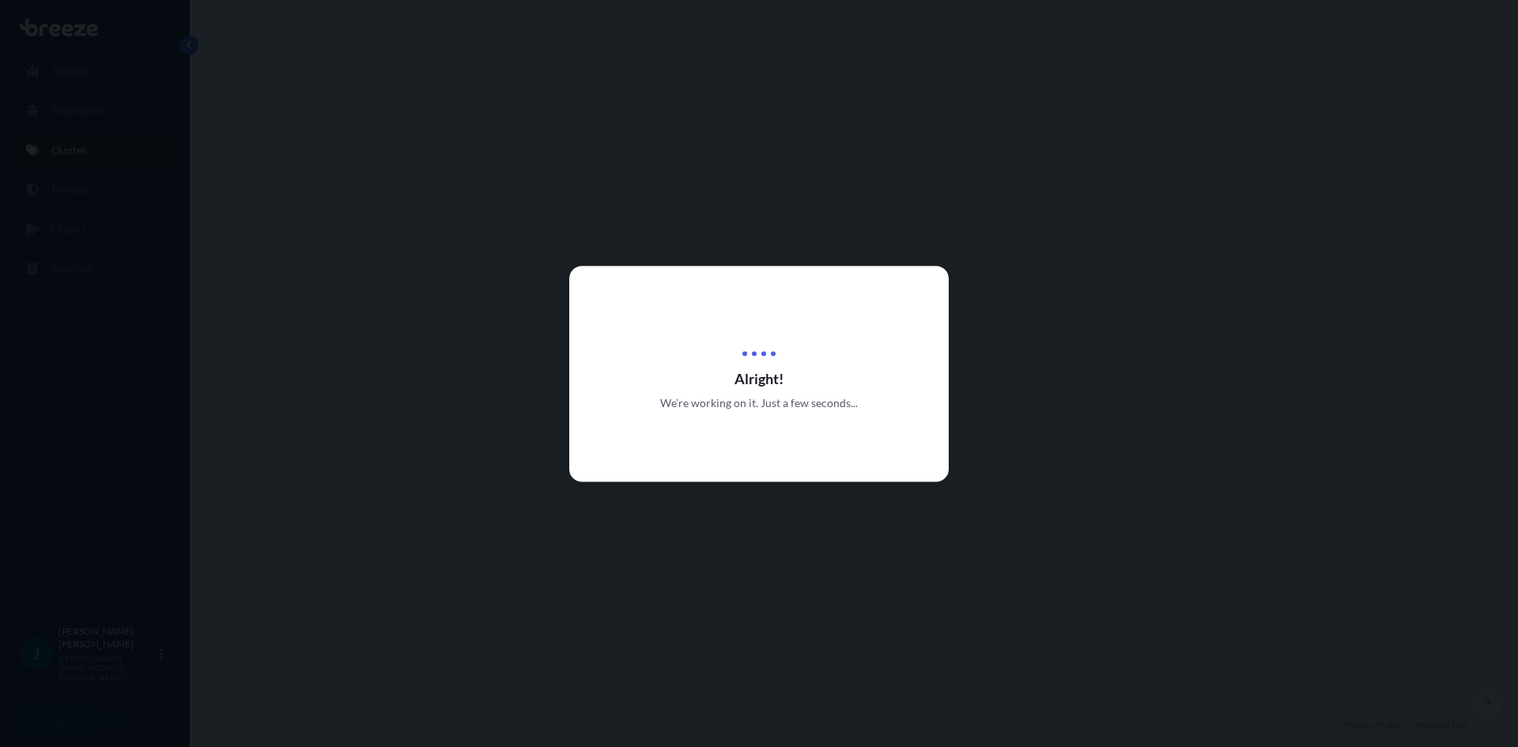
select select "Sea"
select select "Road"
select select "2"
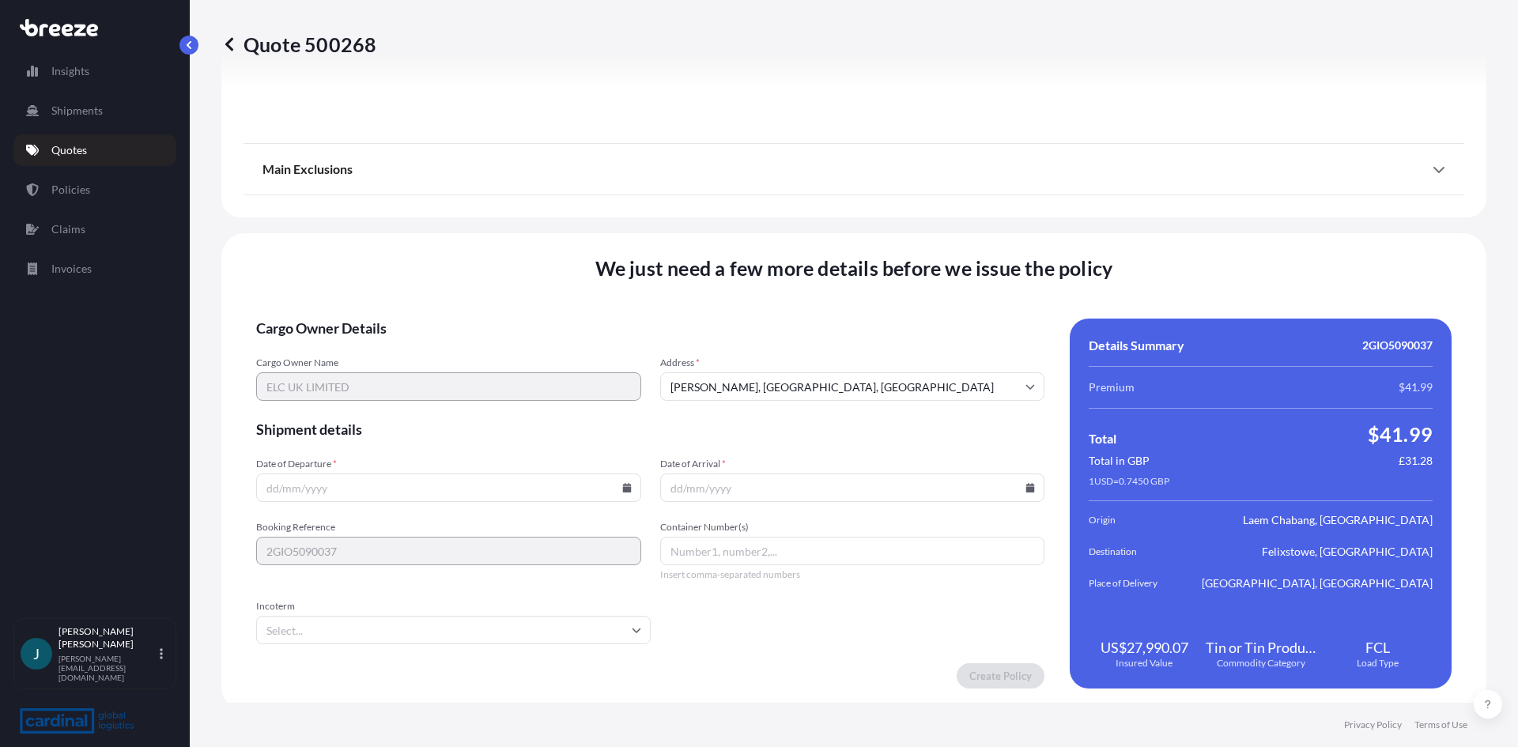
scroll to position [1888, 0]
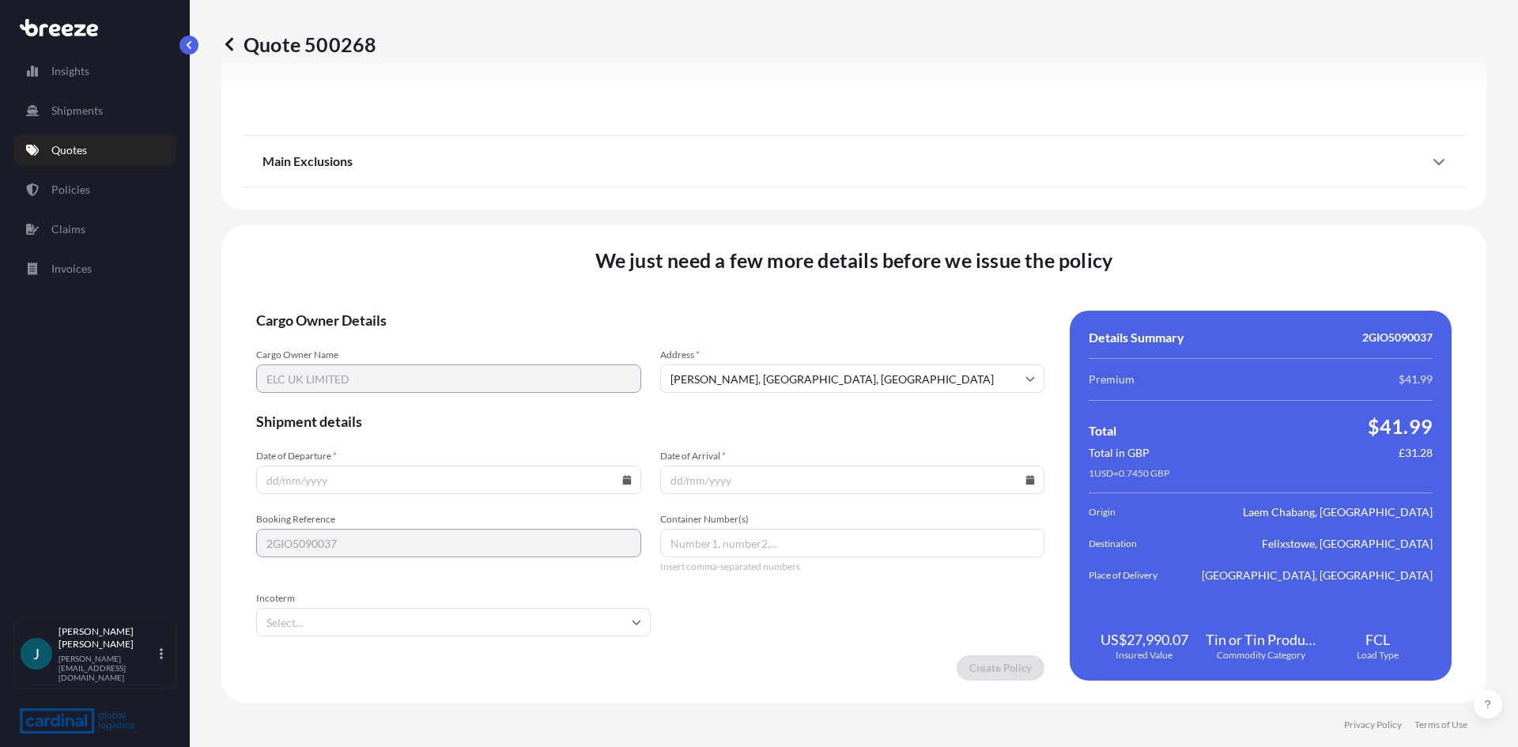
click at [455, 484] on input "Date of Departure *" at bounding box center [448, 480] width 385 height 28
click at [622, 481] on icon at bounding box center [626, 479] width 9 height 9
click at [416, 363] on button "24" at bounding box center [409, 368] width 25 height 25
type input "[DATE]"
click at [1026, 480] on icon at bounding box center [1030, 479] width 9 height 9
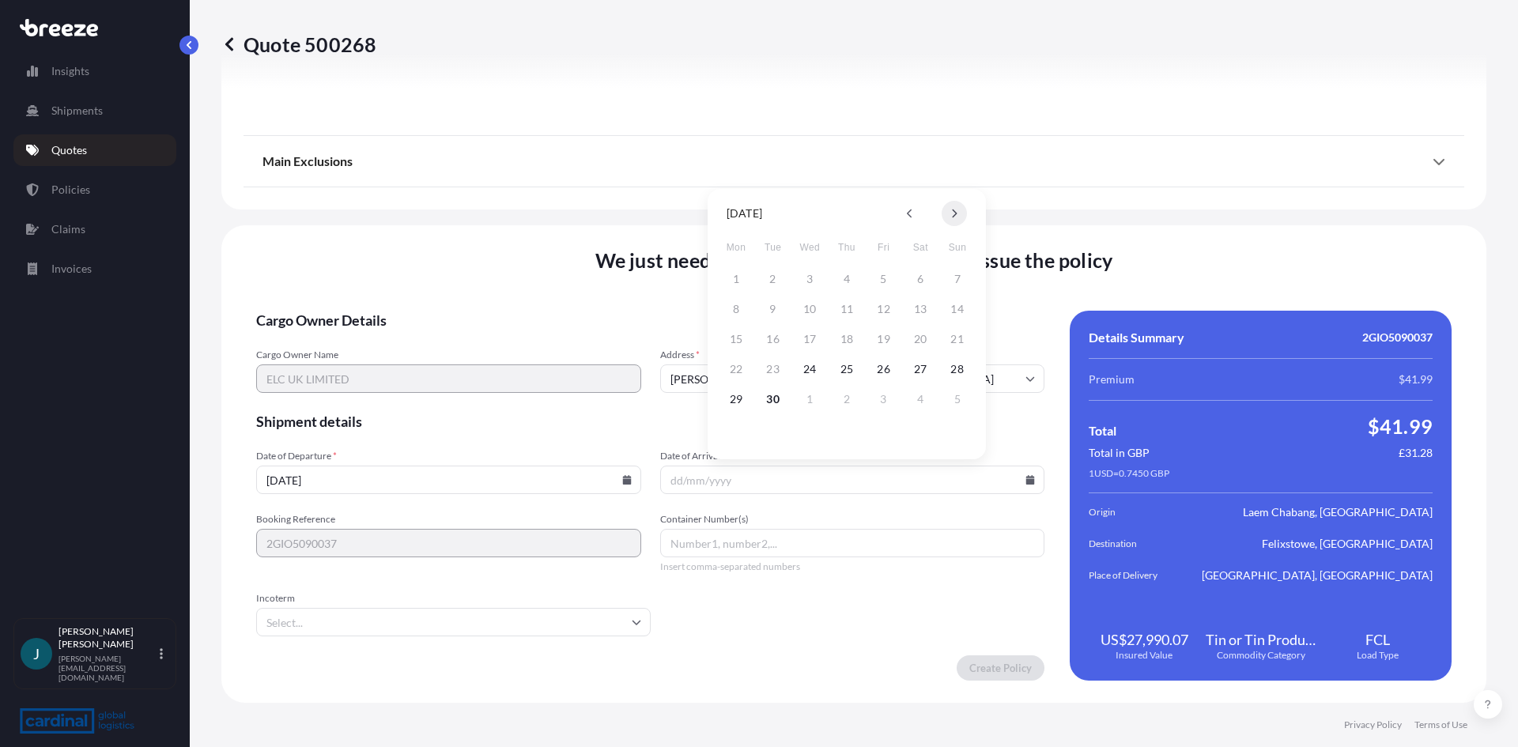
click at [953, 213] on icon at bounding box center [954, 213] width 6 height 9
click at [737, 339] on button "10" at bounding box center [735, 338] width 25 height 25
type input "[DATE]"
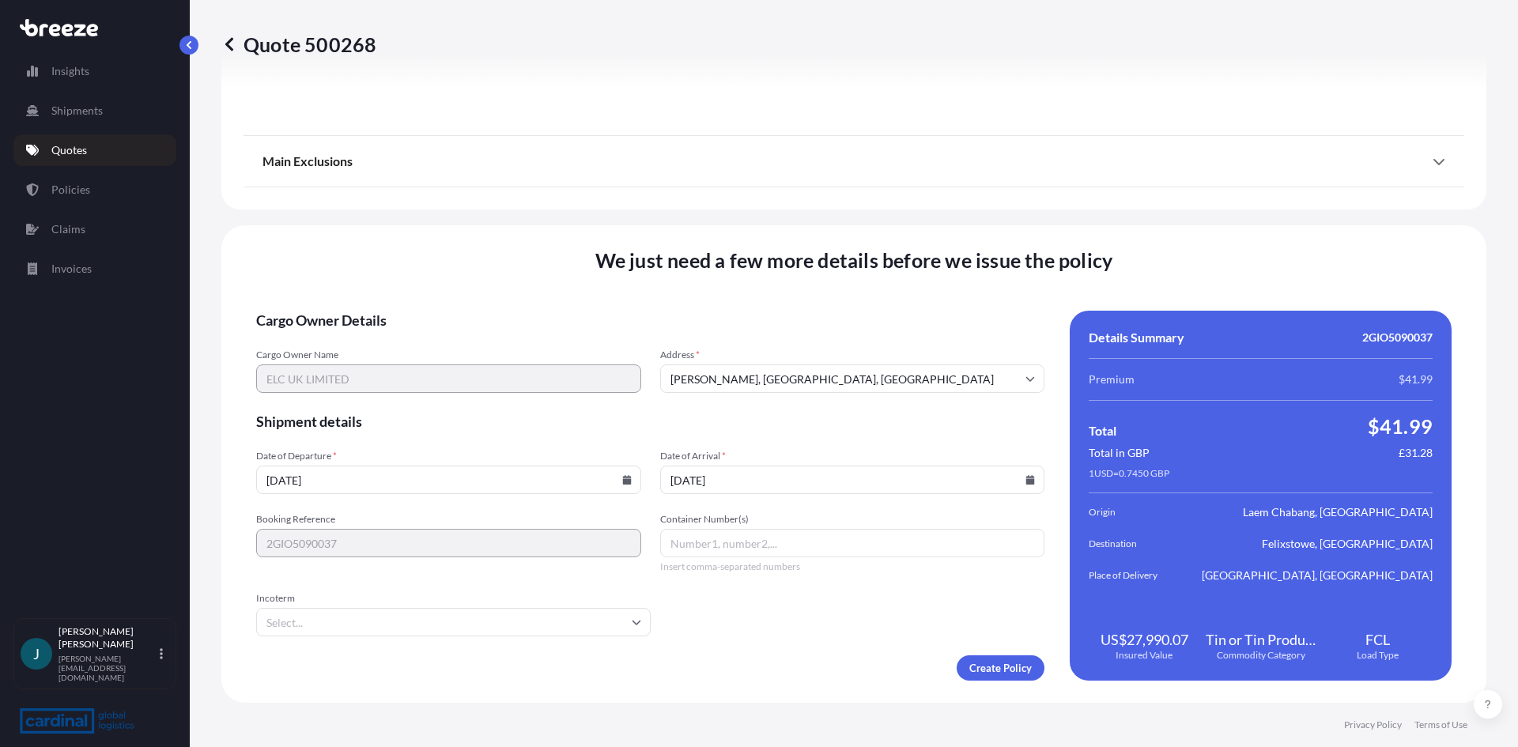
click at [632, 624] on icon at bounding box center [636, 621] width 9 height 9
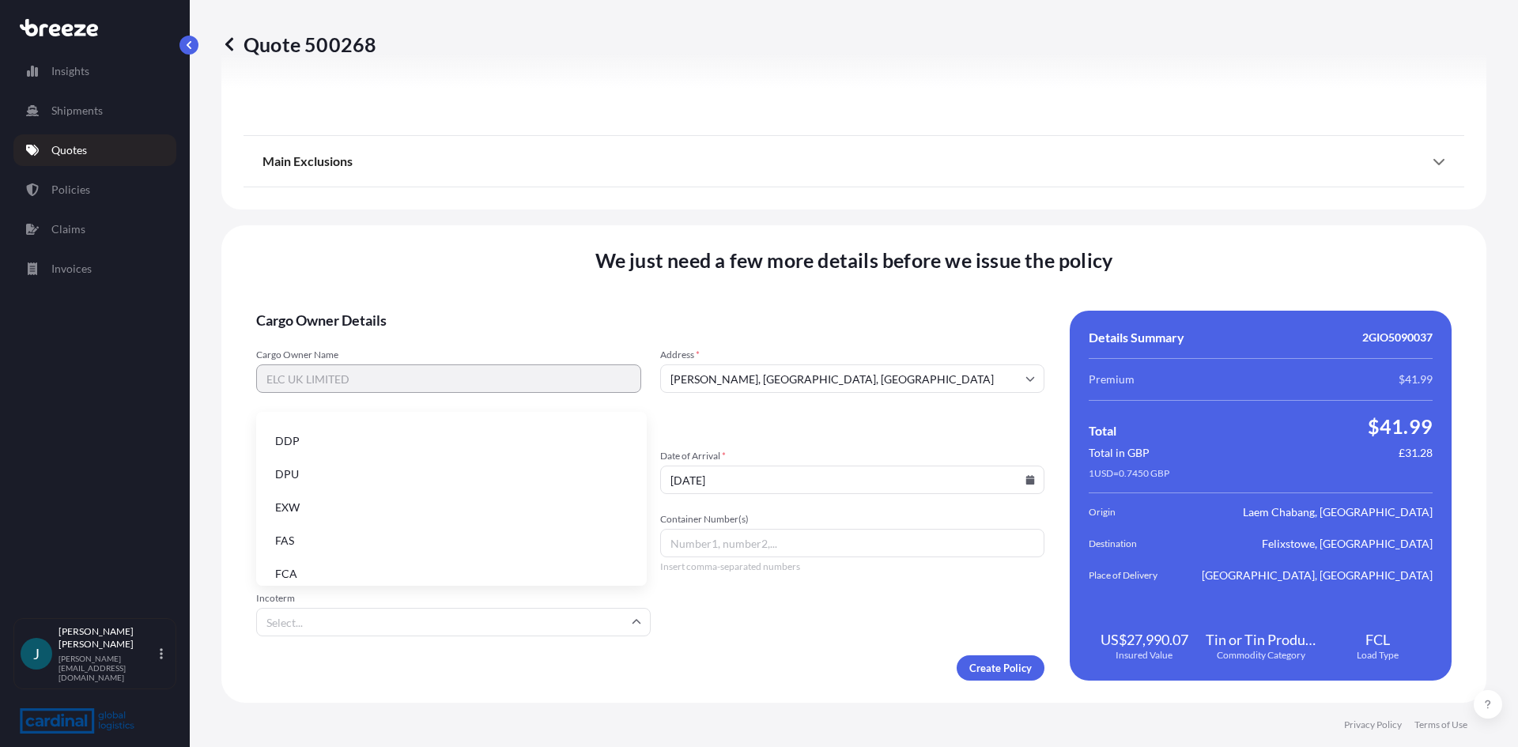
scroll to position [201, 0]
click at [321, 557] on li "FOB" at bounding box center [451, 564] width 378 height 30
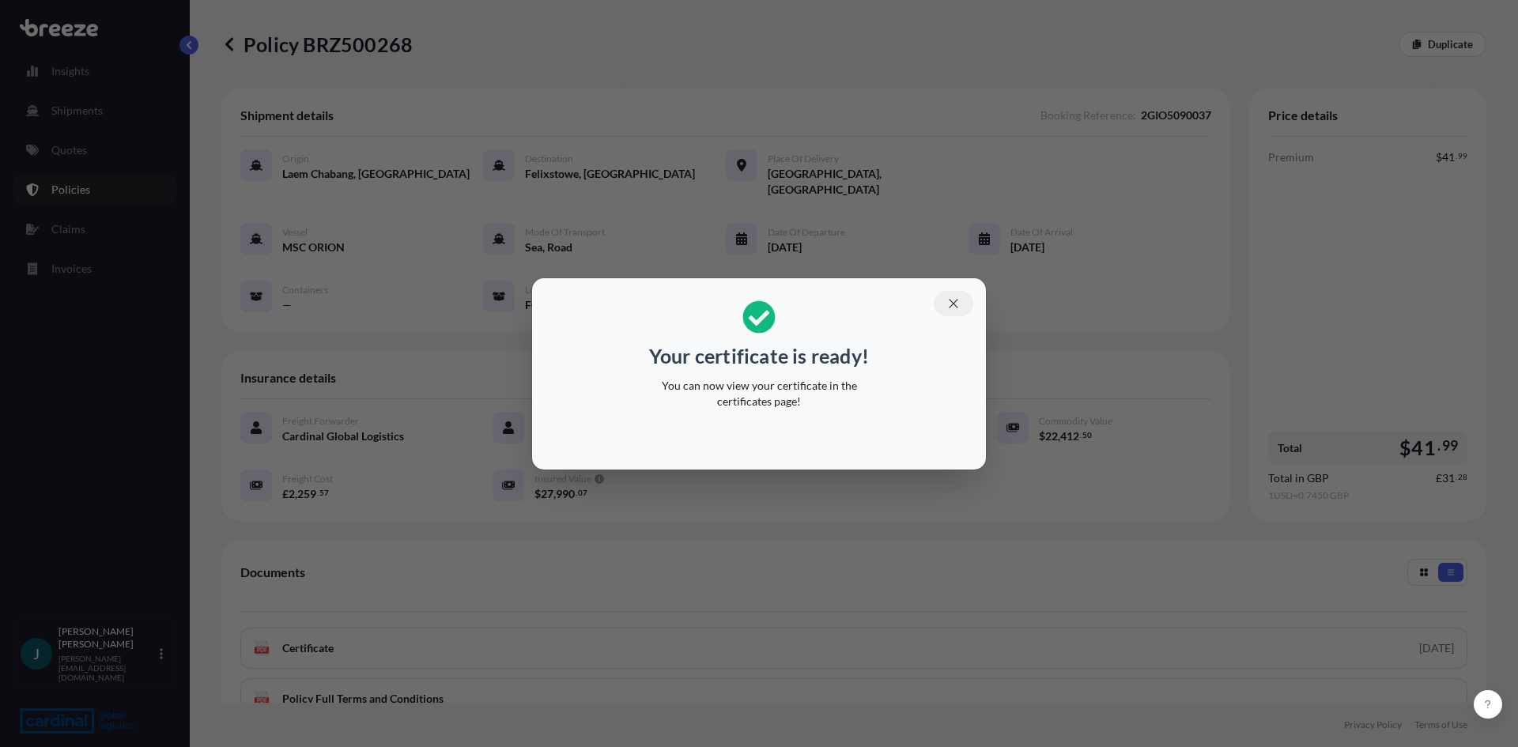
click at [961, 304] on button "button" at bounding box center [953, 303] width 40 height 25
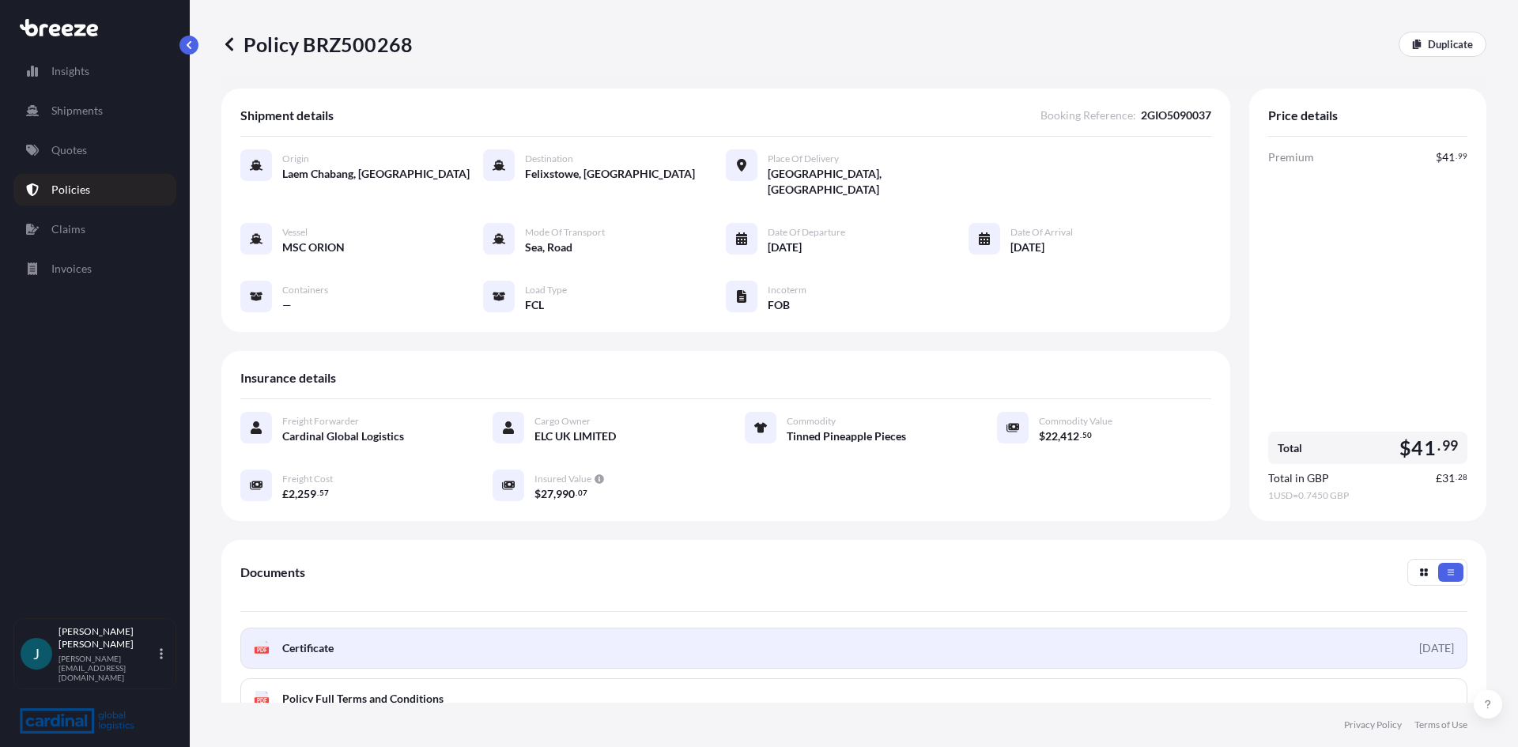
click at [413, 633] on link "PDF Certificate [DATE]" at bounding box center [853, 648] width 1227 height 41
